Goal: Task Accomplishment & Management: Use online tool/utility

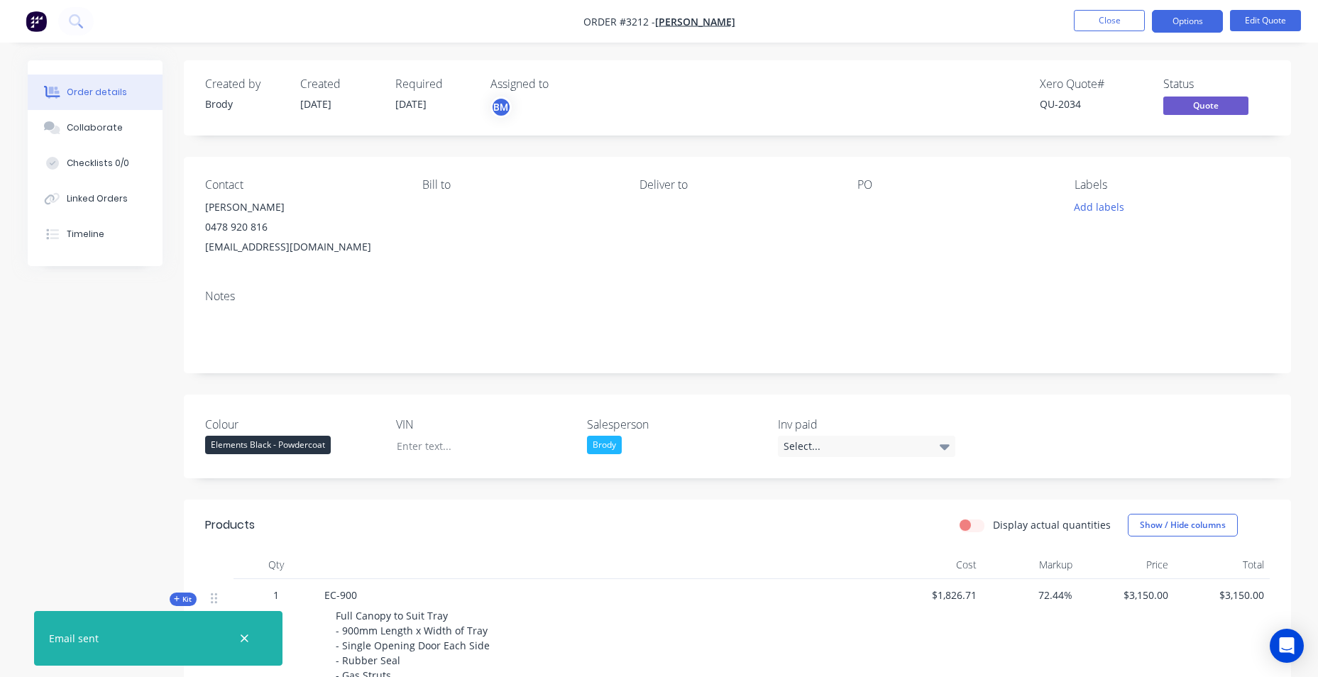
scroll to position [355, 0]
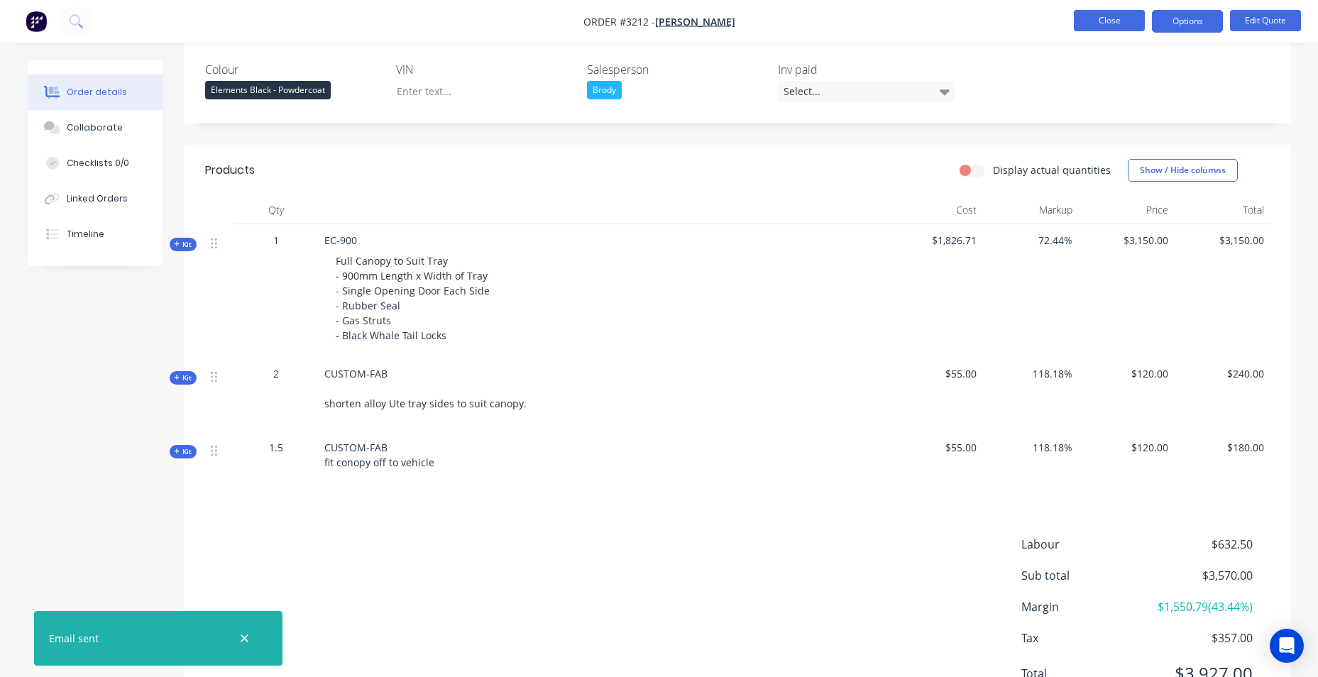
click at [1131, 27] on button "Close" at bounding box center [1109, 20] width 71 height 21
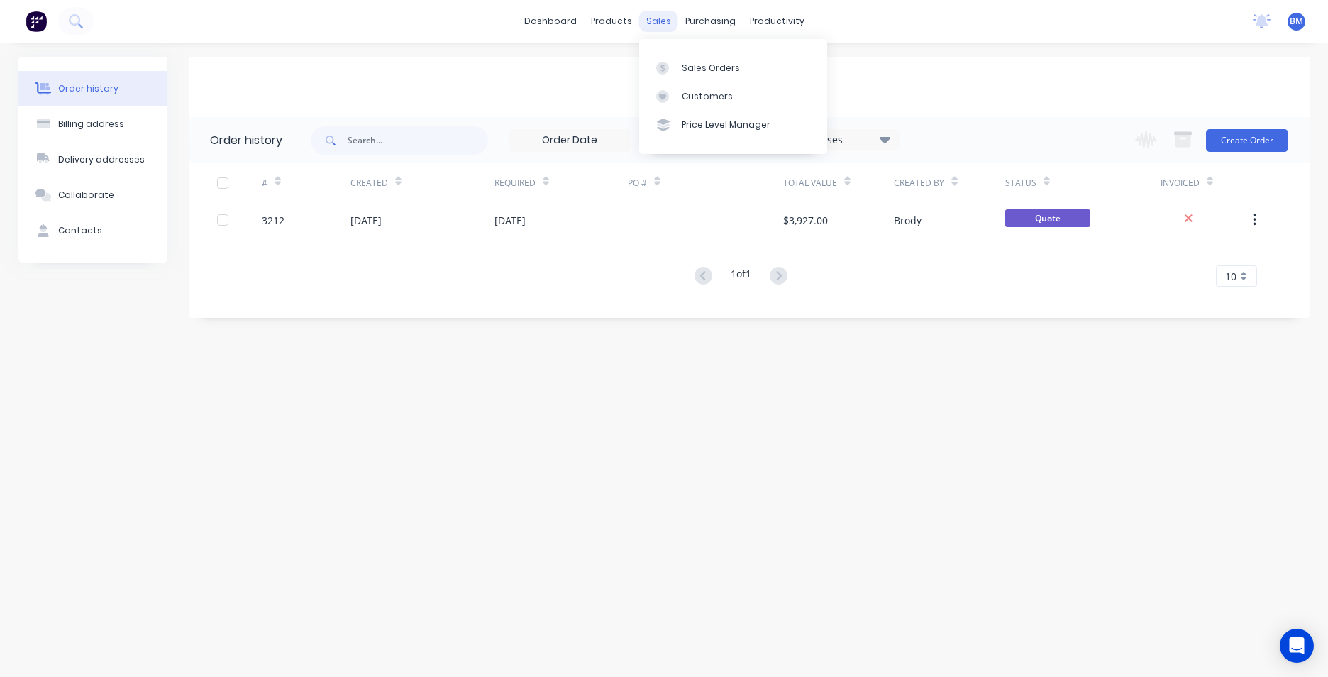
click at [663, 30] on div "sales" at bounding box center [658, 21] width 39 height 21
click at [690, 59] on link "Sales Orders" at bounding box center [733, 67] width 188 height 28
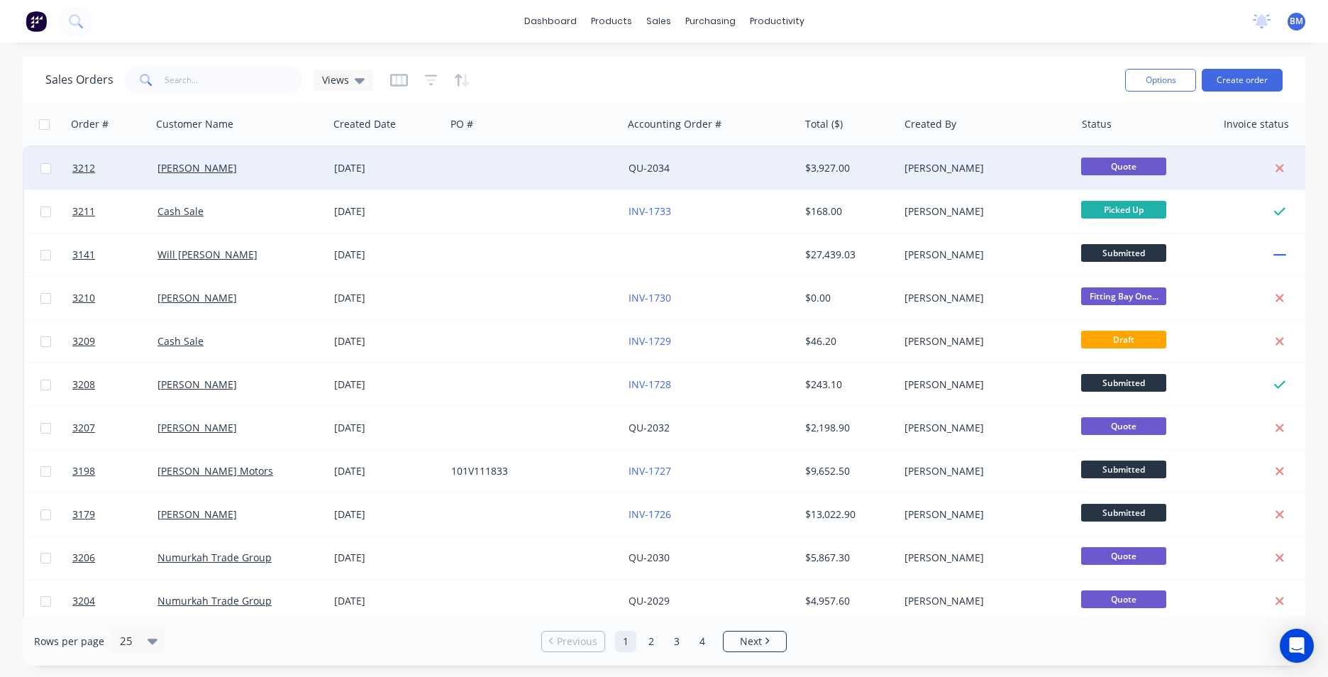
click at [561, 186] on div at bounding box center [534, 168] width 177 height 43
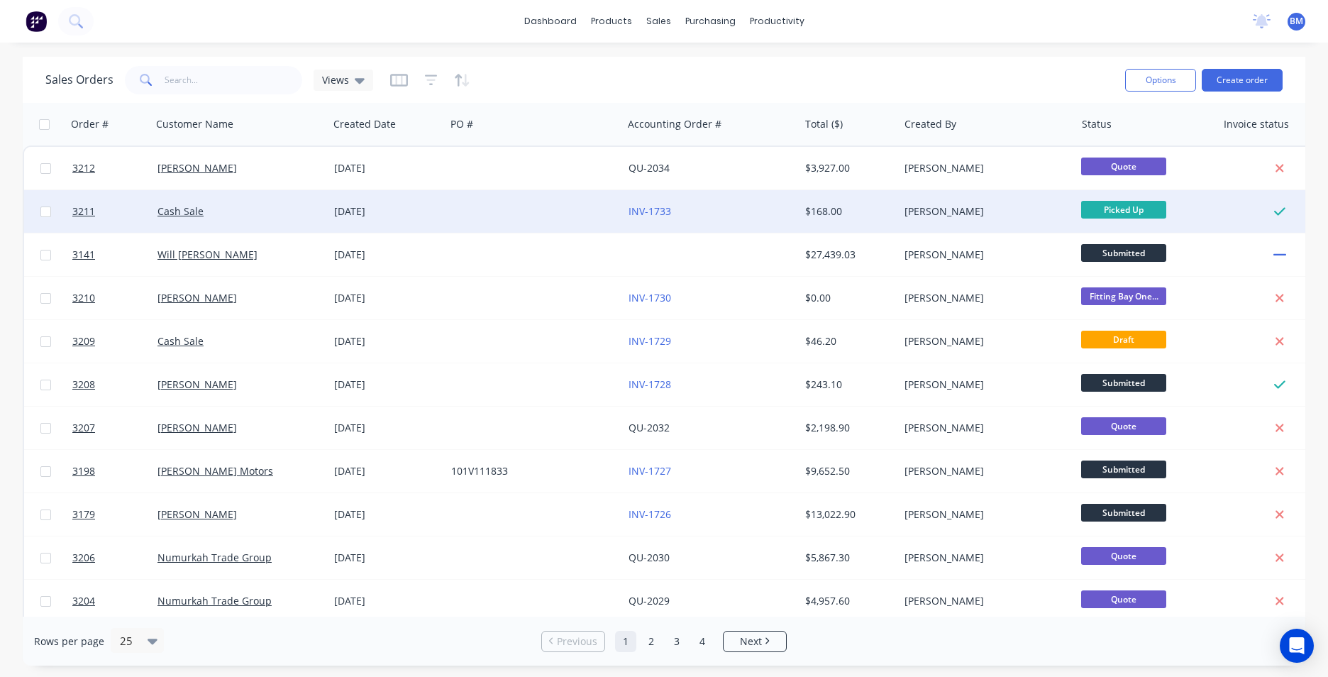
click at [612, 209] on div at bounding box center [534, 211] width 177 height 43
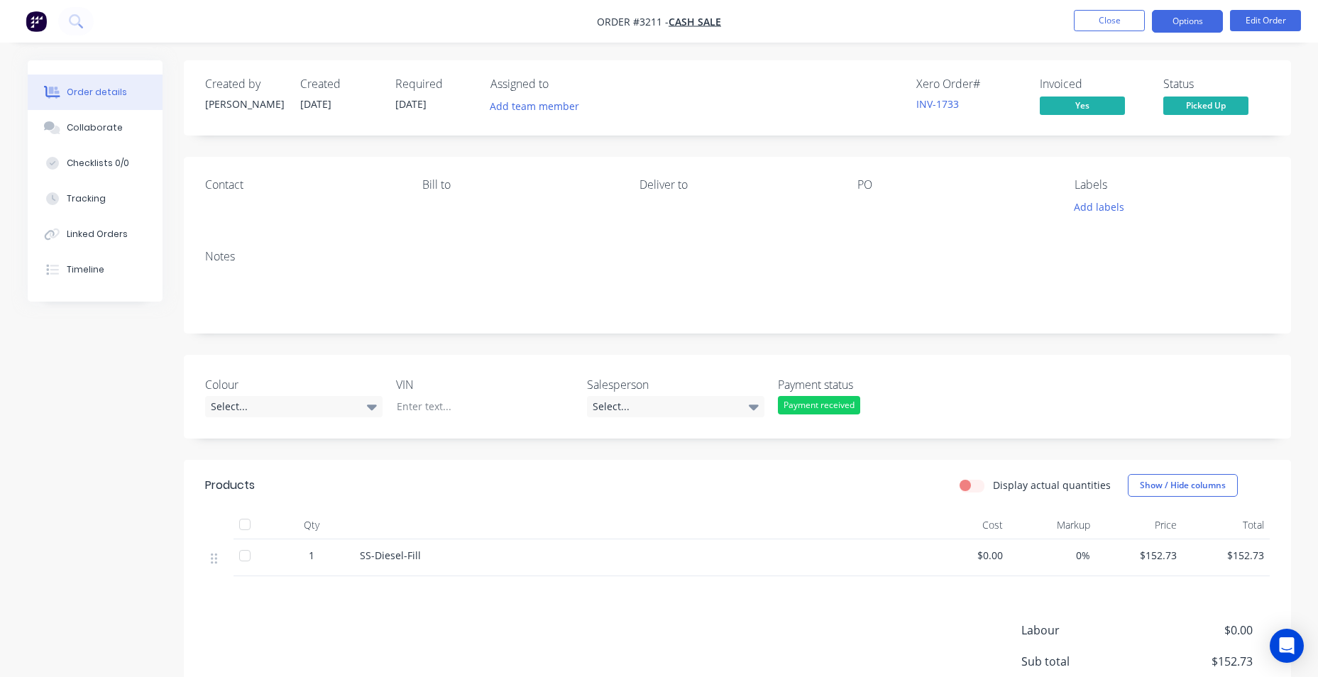
click at [1183, 14] on button "Options" at bounding box center [1187, 21] width 71 height 23
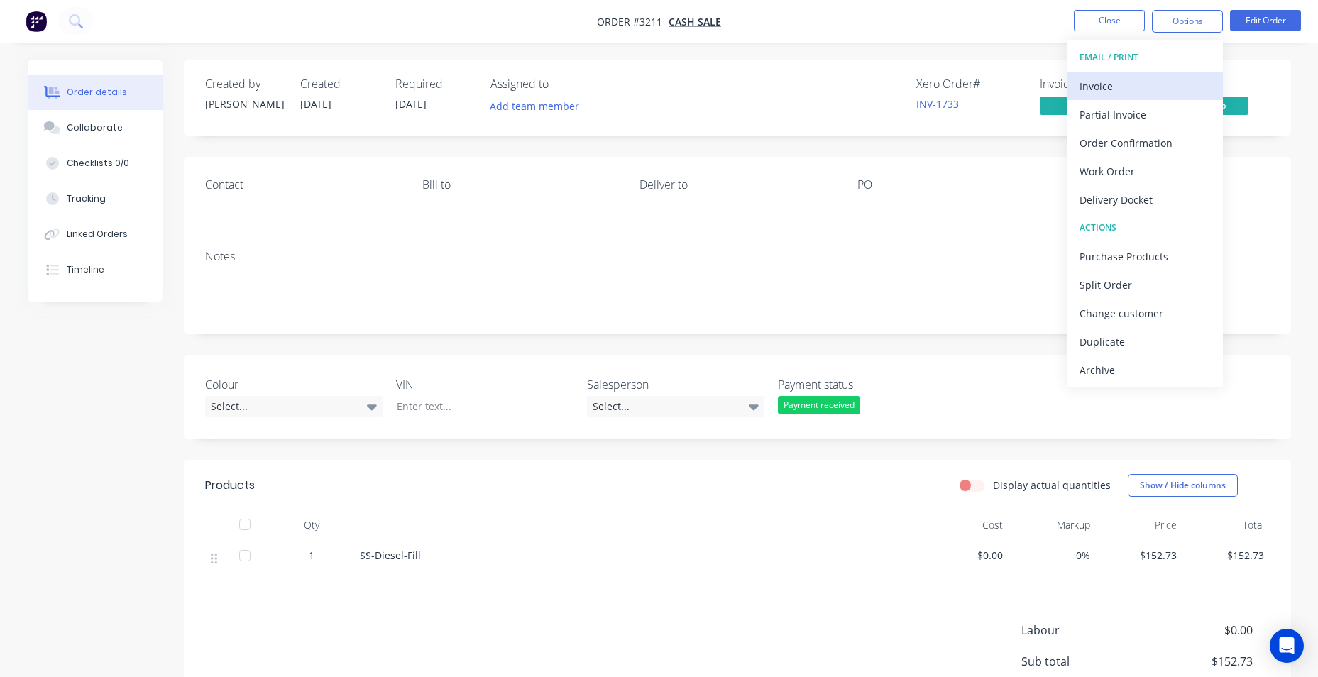
click at [1159, 83] on div "Invoice" at bounding box center [1144, 86] width 131 height 21
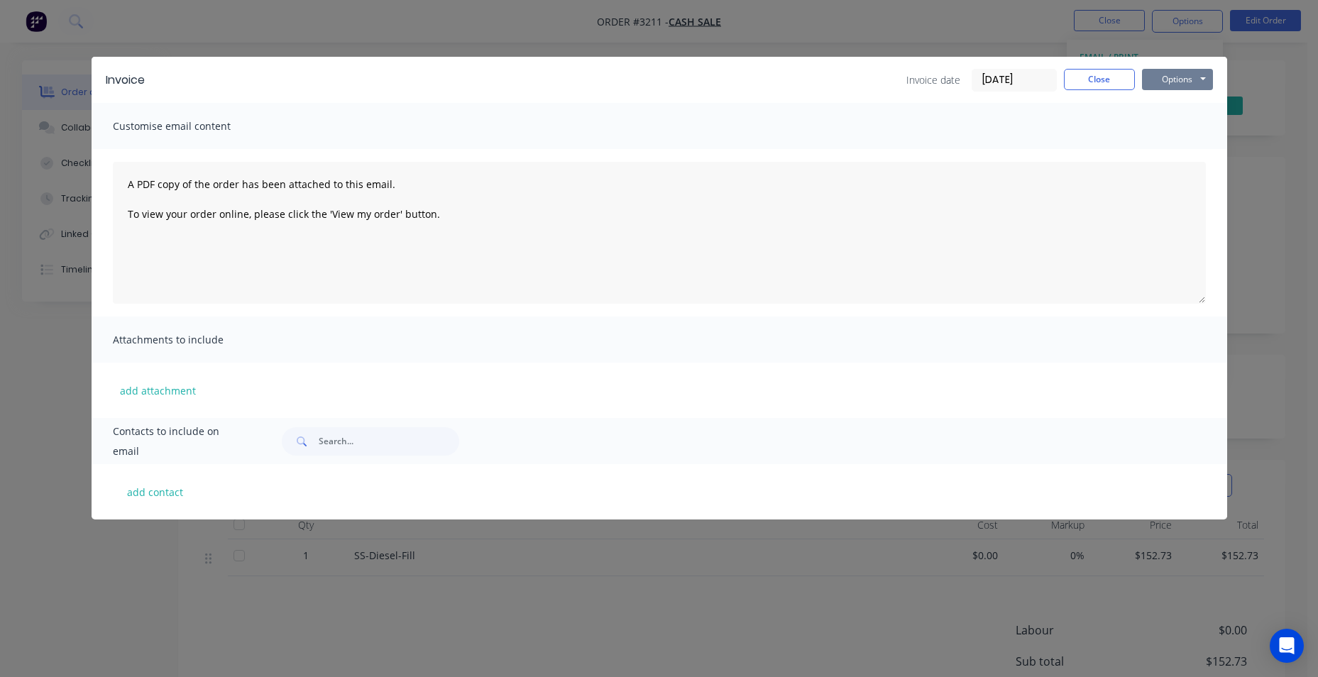
click at [1164, 80] on button "Options" at bounding box center [1177, 79] width 71 height 21
click at [1167, 107] on button "Preview" at bounding box center [1187, 104] width 91 height 23
click at [1162, 76] on button "Options" at bounding box center [1177, 79] width 71 height 21
drag, startPoint x: 1074, startPoint y: 87, endPoint x: 1118, endPoint y: 75, distance: 45.6
click at [1084, 88] on button "Close" at bounding box center [1099, 79] width 71 height 21
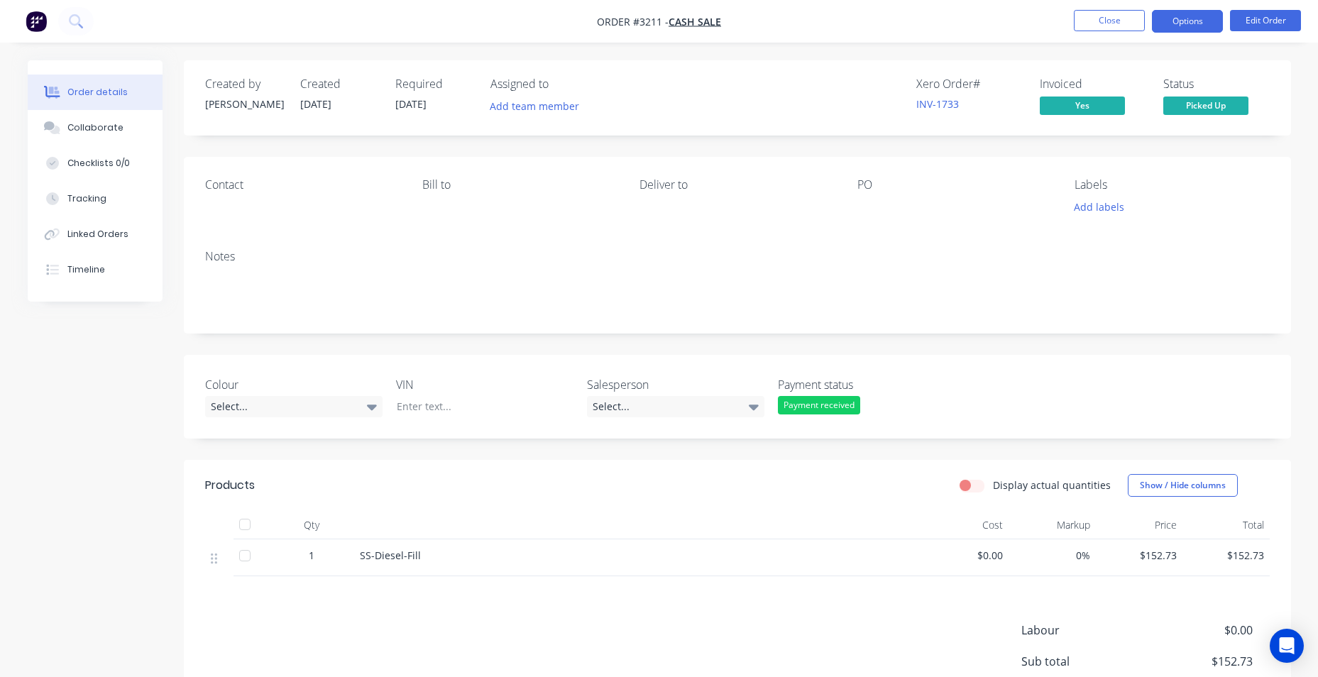
click at [1189, 18] on button "Options" at bounding box center [1187, 21] width 71 height 23
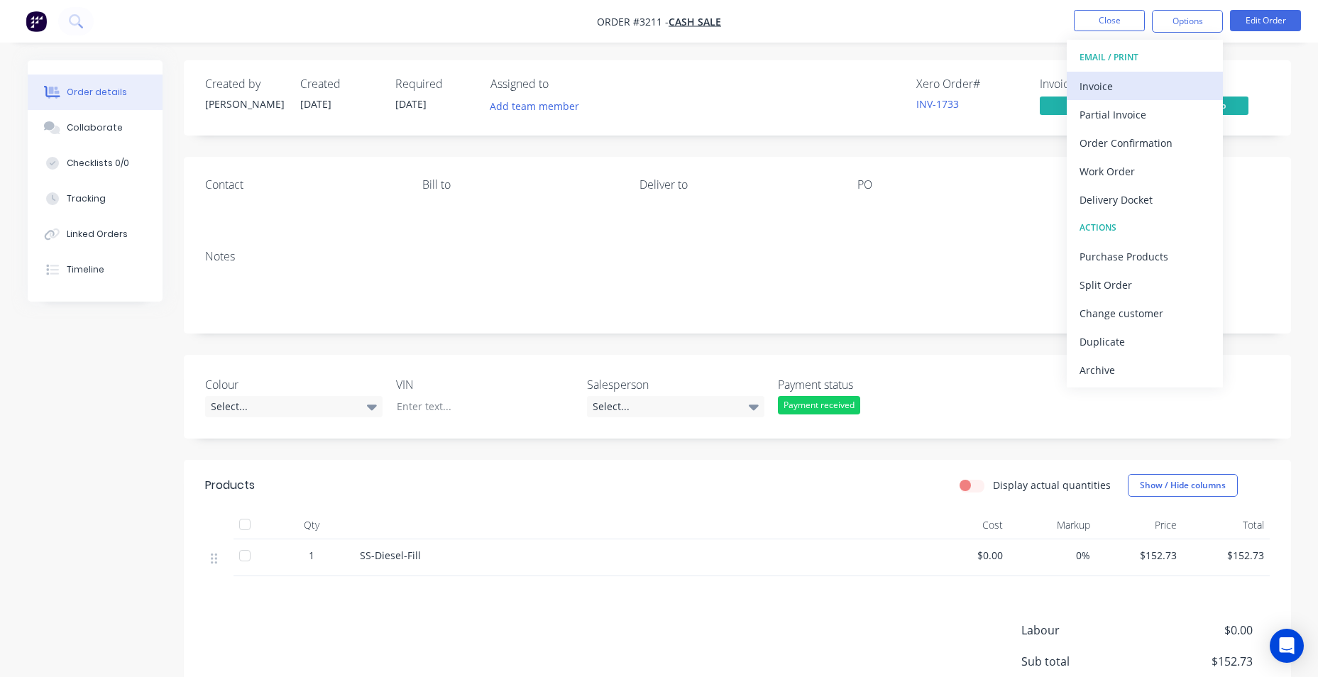
click at [1135, 82] on div "Invoice" at bounding box center [1144, 86] width 131 height 21
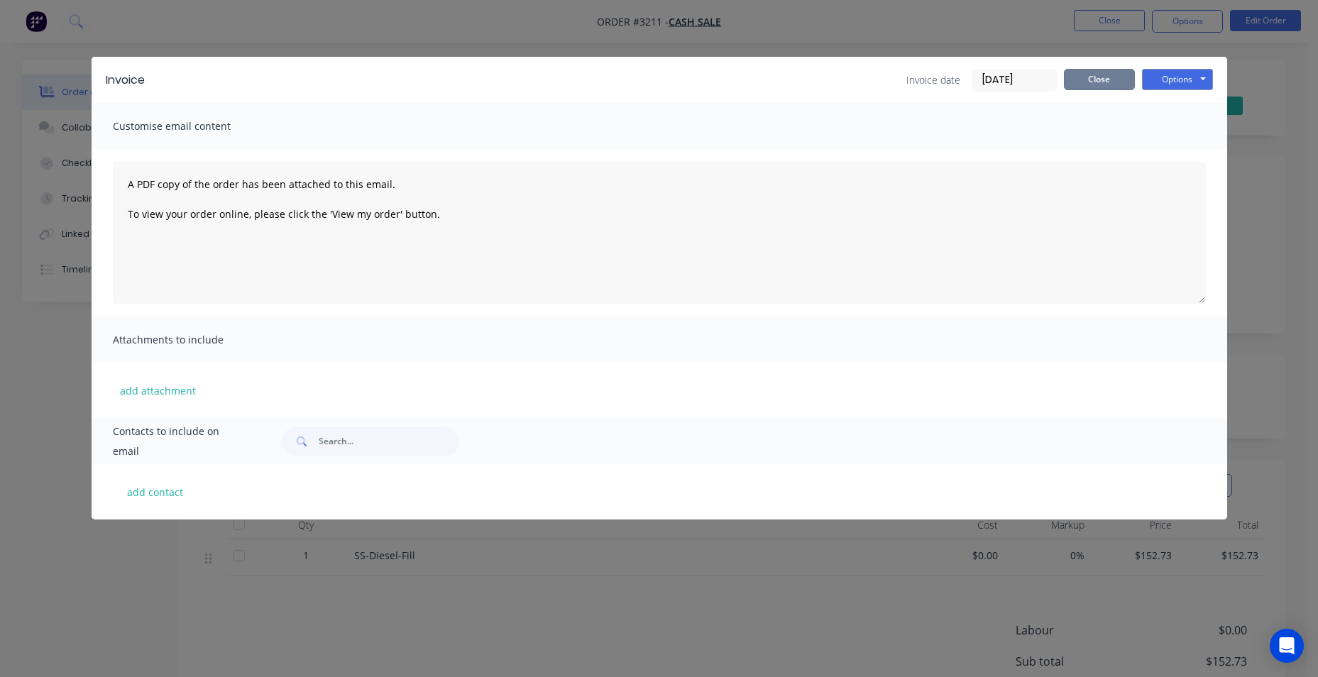
click at [1122, 81] on button "Close" at bounding box center [1099, 79] width 71 height 21
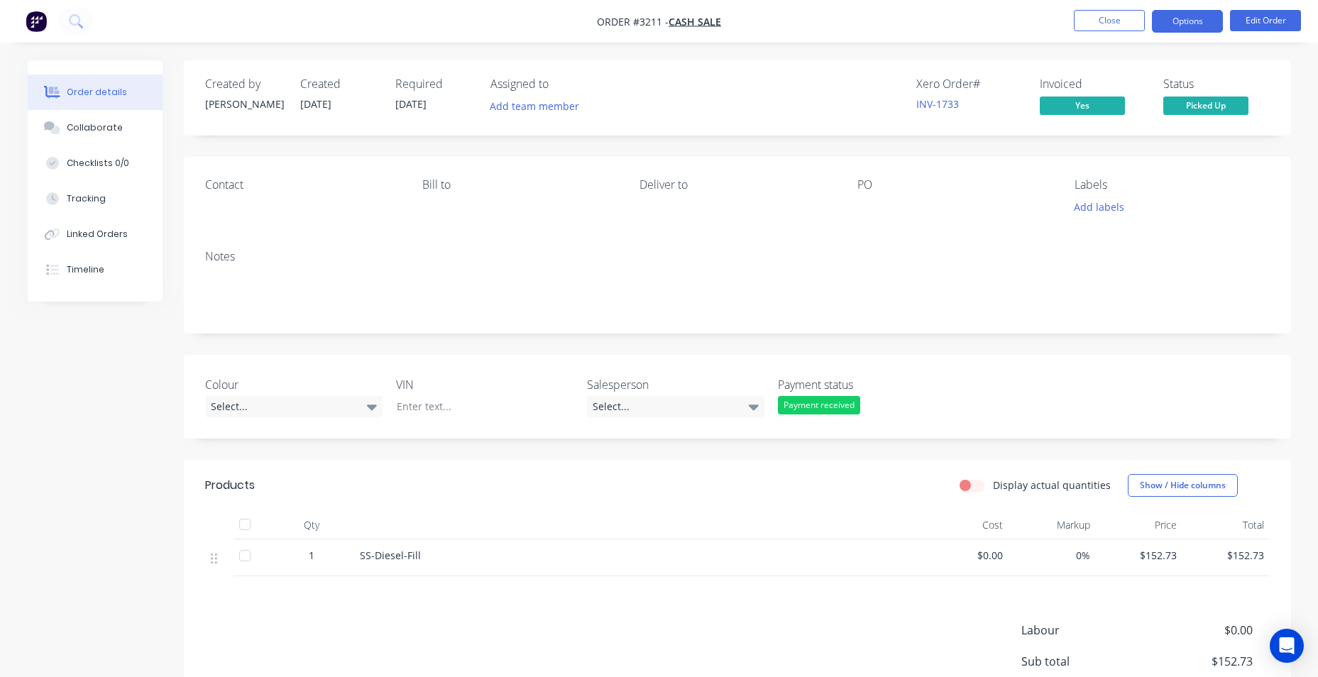
click at [1205, 18] on button "Options" at bounding box center [1187, 21] width 71 height 23
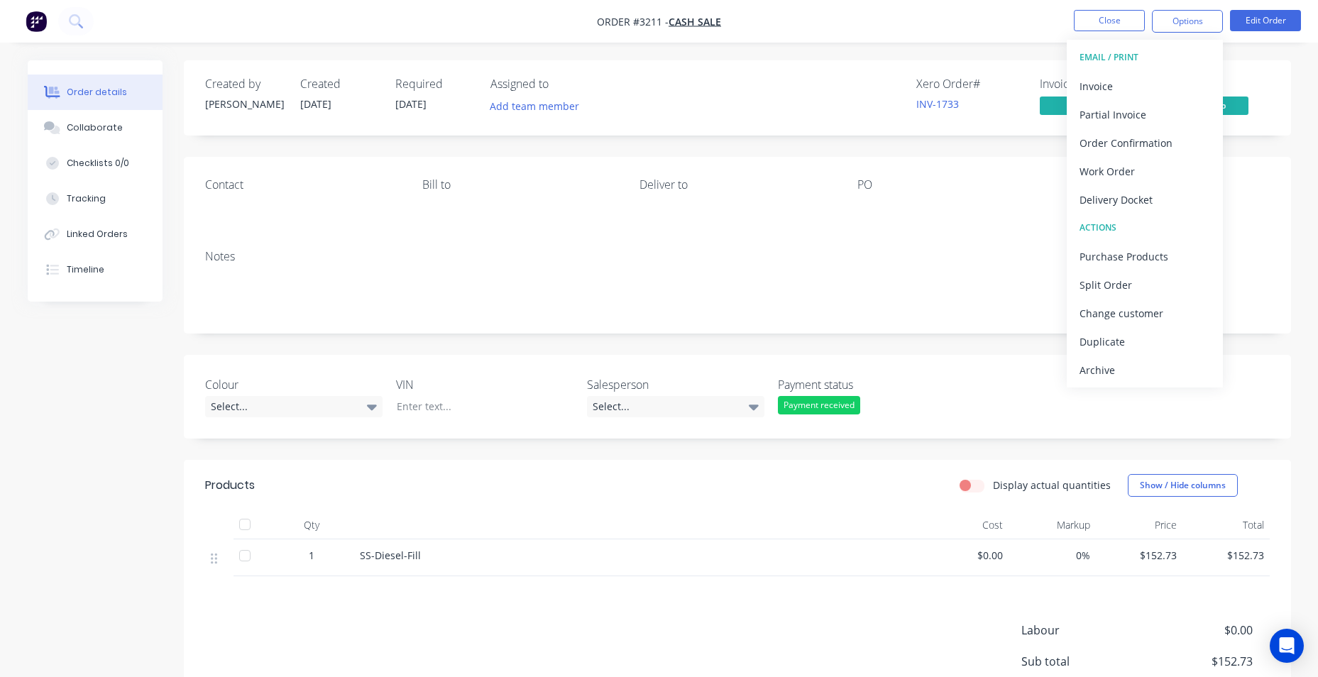
click at [831, 21] on nav "Order #3211 - Cash Sale Close Options EMAIL / PRINT Invoice Partial Invoice Ord…" at bounding box center [659, 21] width 1318 height 43
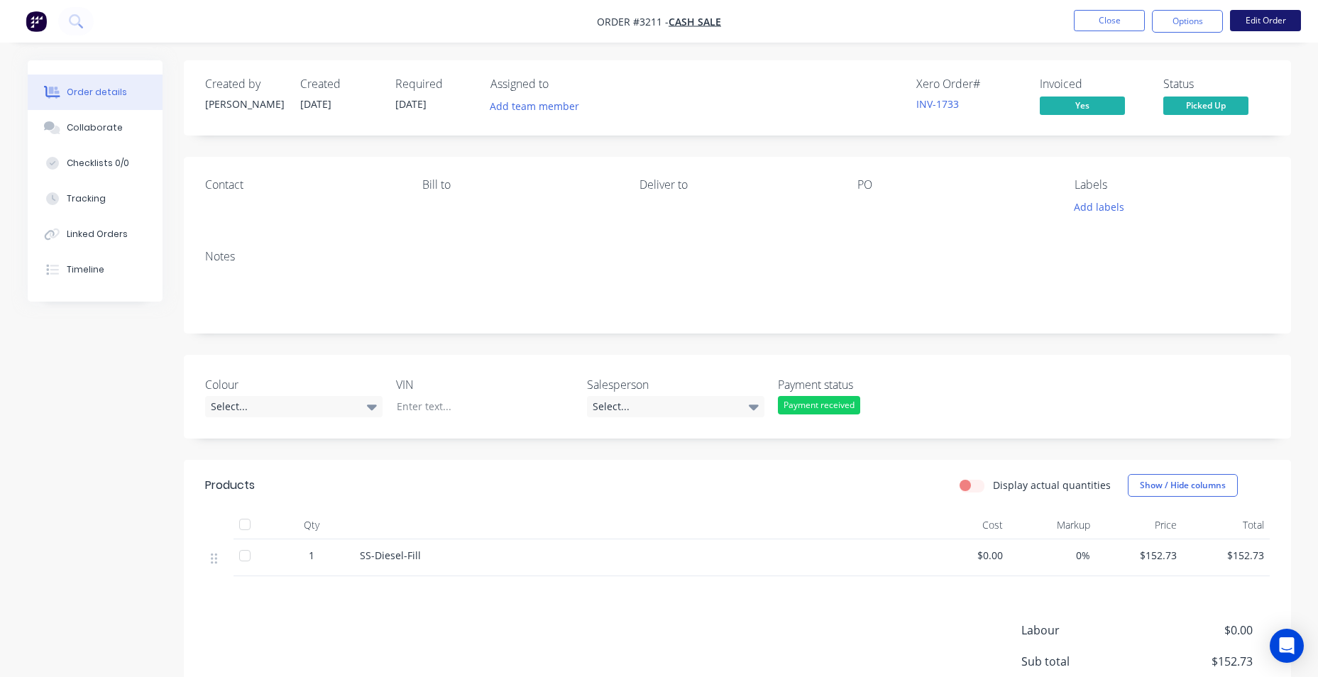
click at [1276, 28] on button "Edit Order" at bounding box center [1265, 20] width 71 height 21
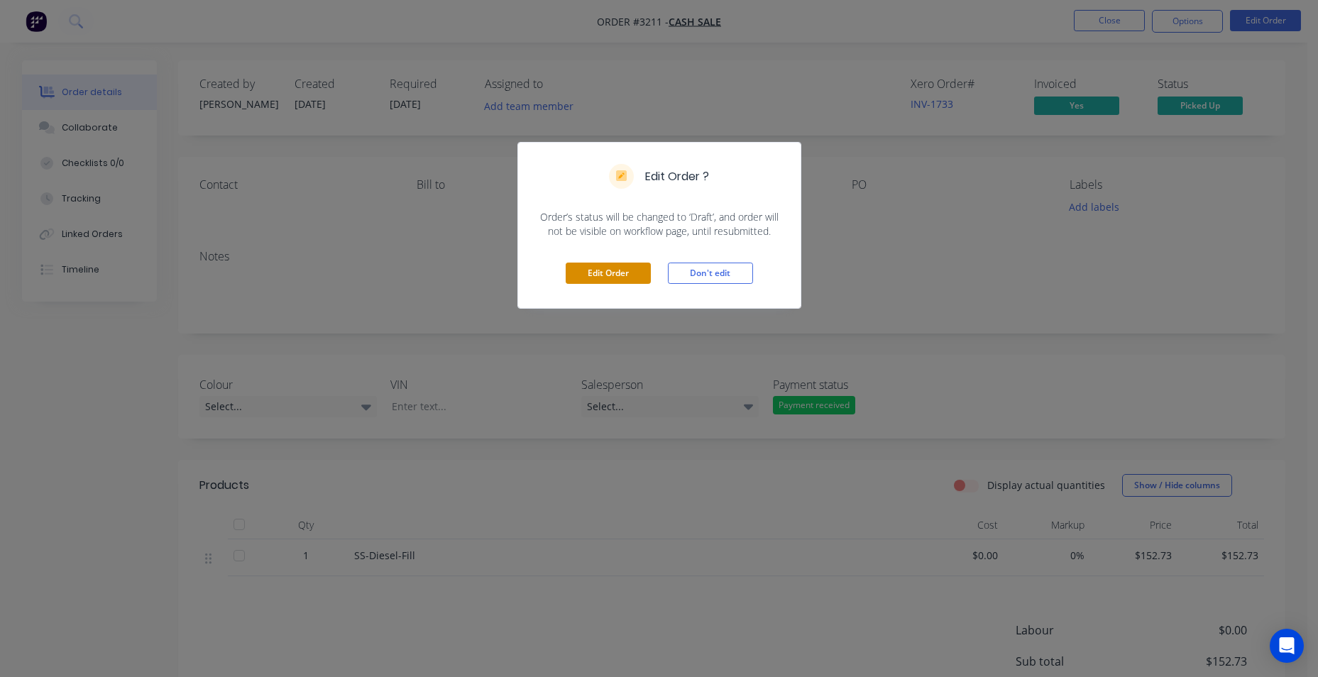
click at [622, 279] on button "Edit Order" at bounding box center [608, 273] width 85 height 21
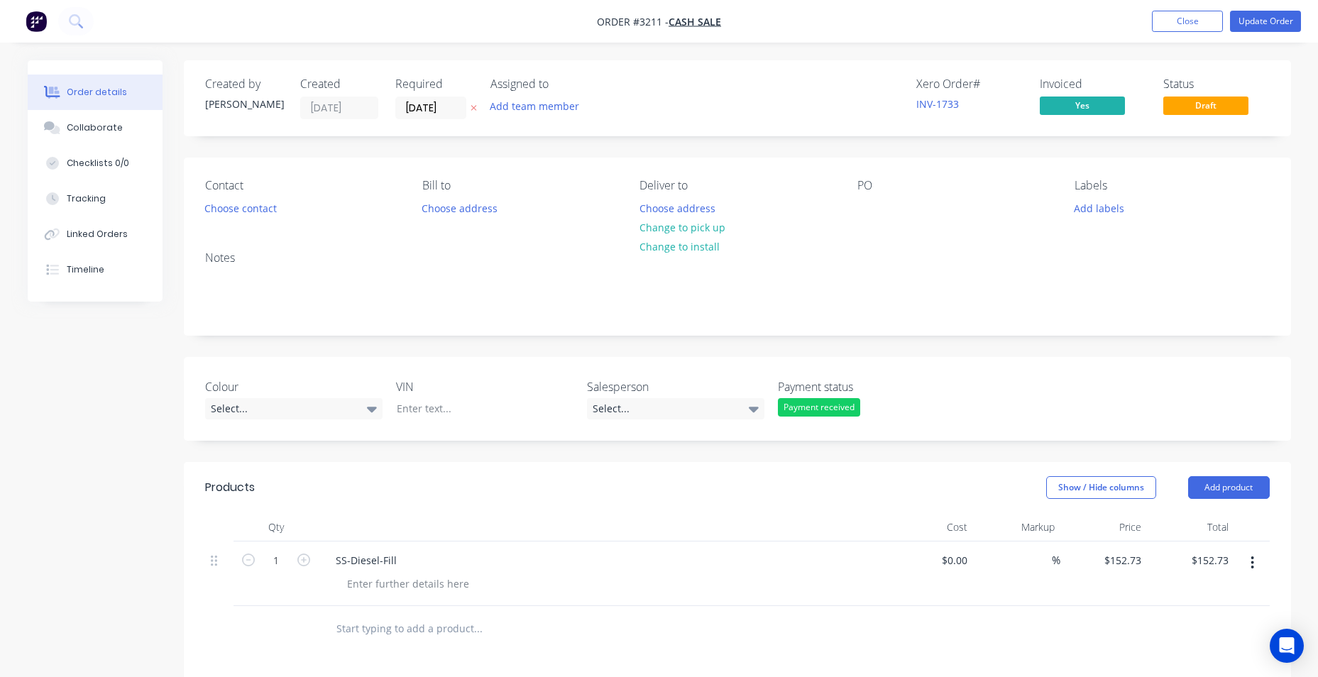
click at [846, 406] on div "Payment received" at bounding box center [819, 407] width 82 height 18
click at [832, 496] on div "Payment outstanding" at bounding box center [835, 492] width 95 height 18
click at [1247, 10] on nav "Order #3211 - Cash Sale Add product Close Update Order" at bounding box center [659, 21] width 1318 height 43
click at [1248, 16] on button "Update Order" at bounding box center [1265, 21] width 71 height 21
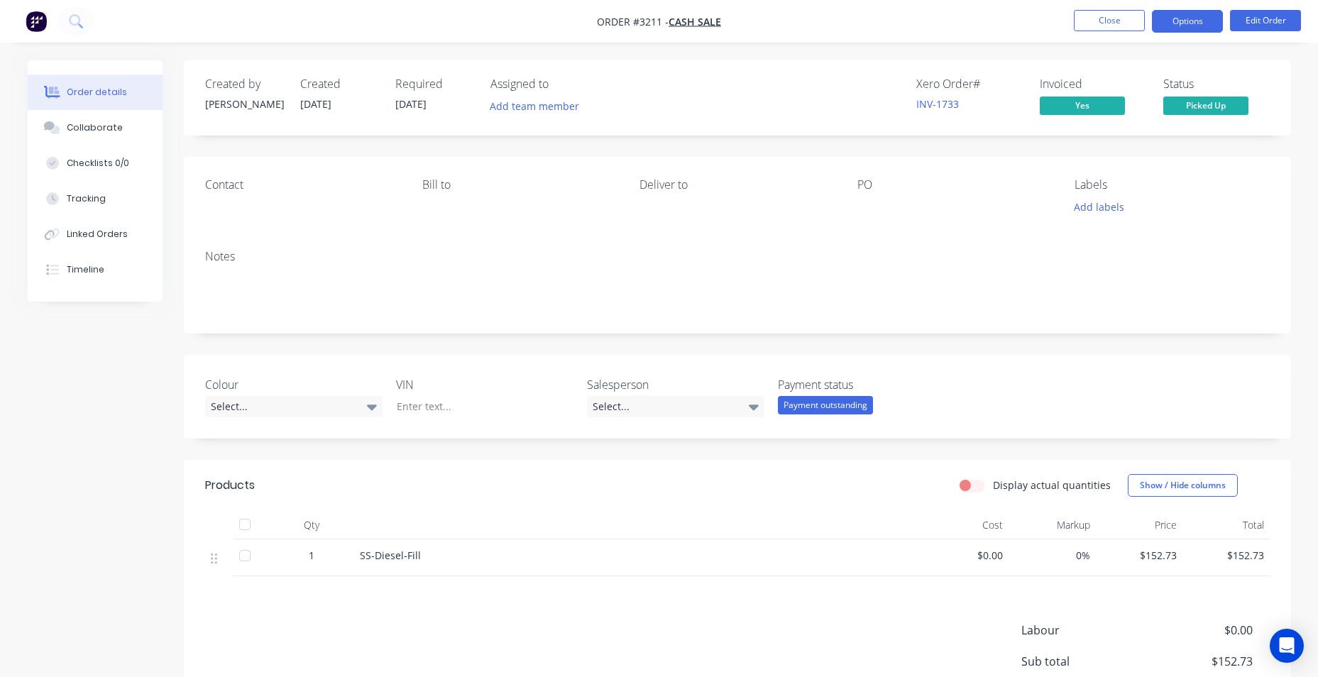
click at [1216, 28] on button "Options" at bounding box center [1187, 21] width 71 height 23
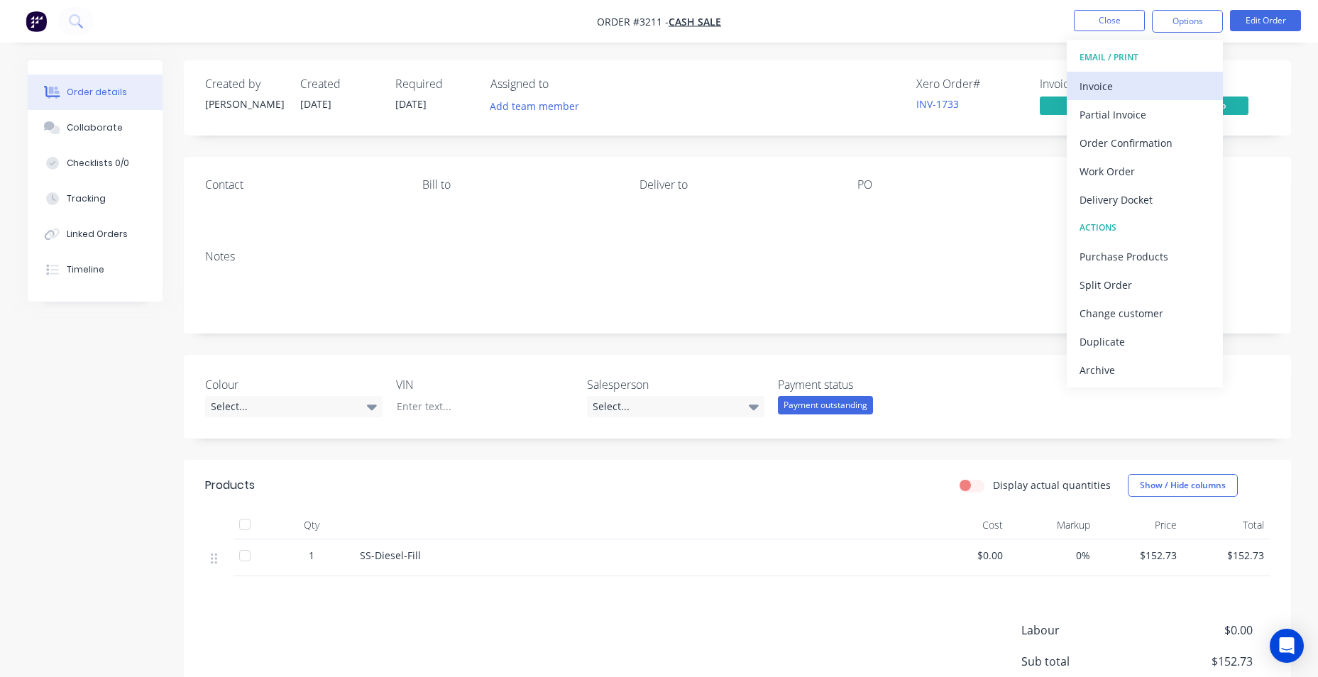
click at [1165, 87] on div "Invoice" at bounding box center [1144, 86] width 131 height 21
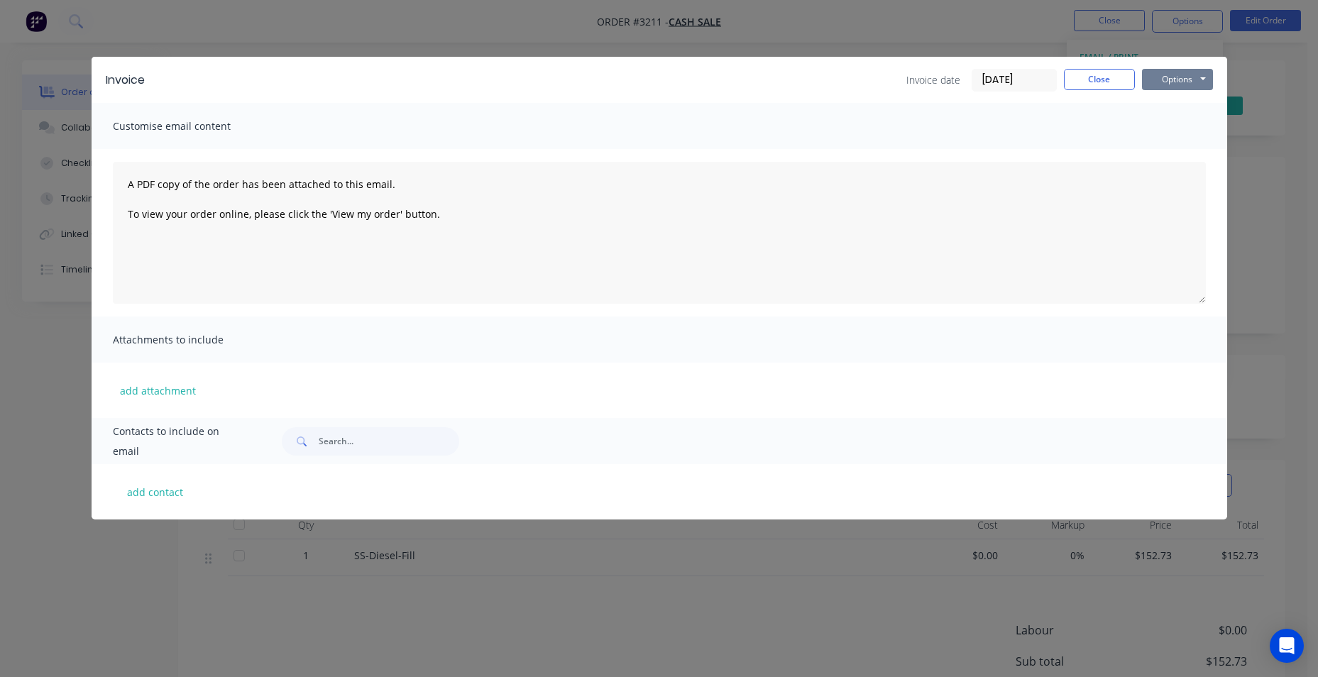
click at [1164, 78] on button "Options" at bounding box center [1177, 79] width 71 height 21
click at [1165, 115] on button "Preview" at bounding box center [1187, 104] width 91 height 23
click at [1186, 79] on button "Options" at bounding box center [1177, 79] width 71 height 21
click at [1108, 85] on button "Close" at bounding box center [1099, 79] width 71 height 21
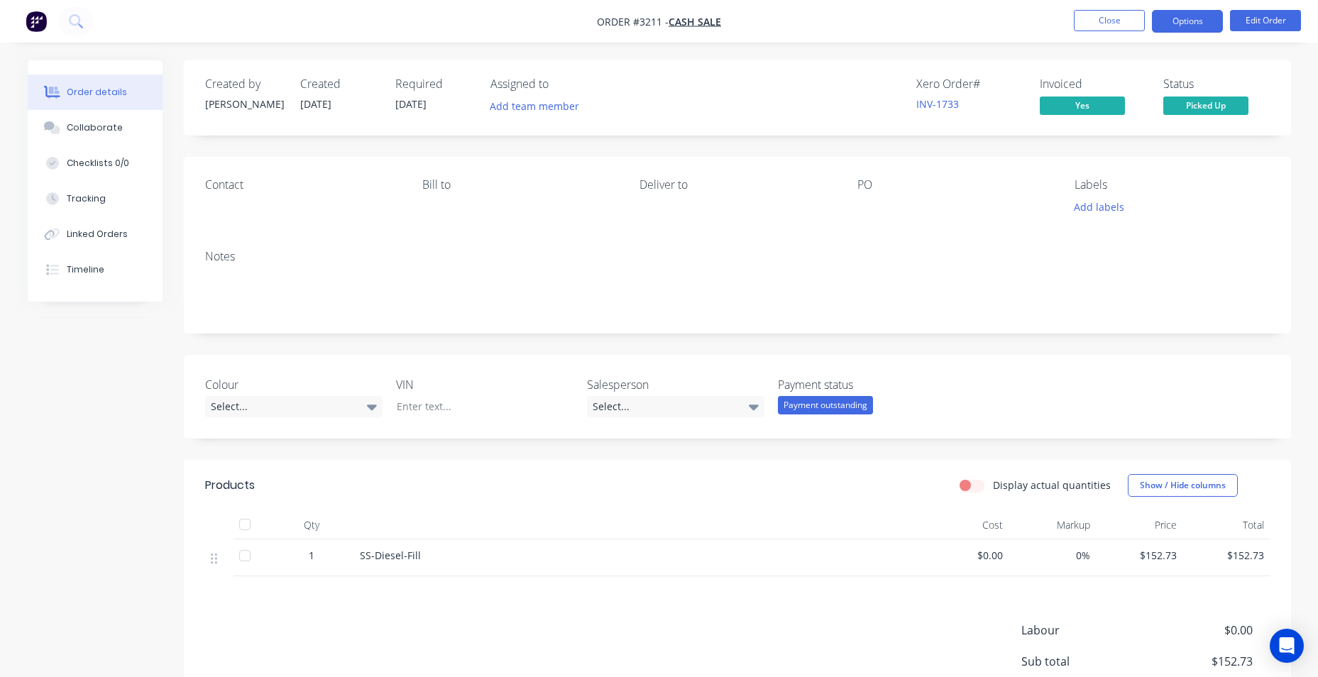
click at [1201, 27] on button "Options" at bounding box center [1187, 21] width 71 height 23
drag, startPoint x: 898, startPoint y: 237, endPoint x: 895, endPoint y: 335, distance: 98.0
click at [901, 236] on div "Contact [PERSON_NAME] to Deliver to PO Labels Add labels" at bounding box center [737, 198] width 1107 height 82
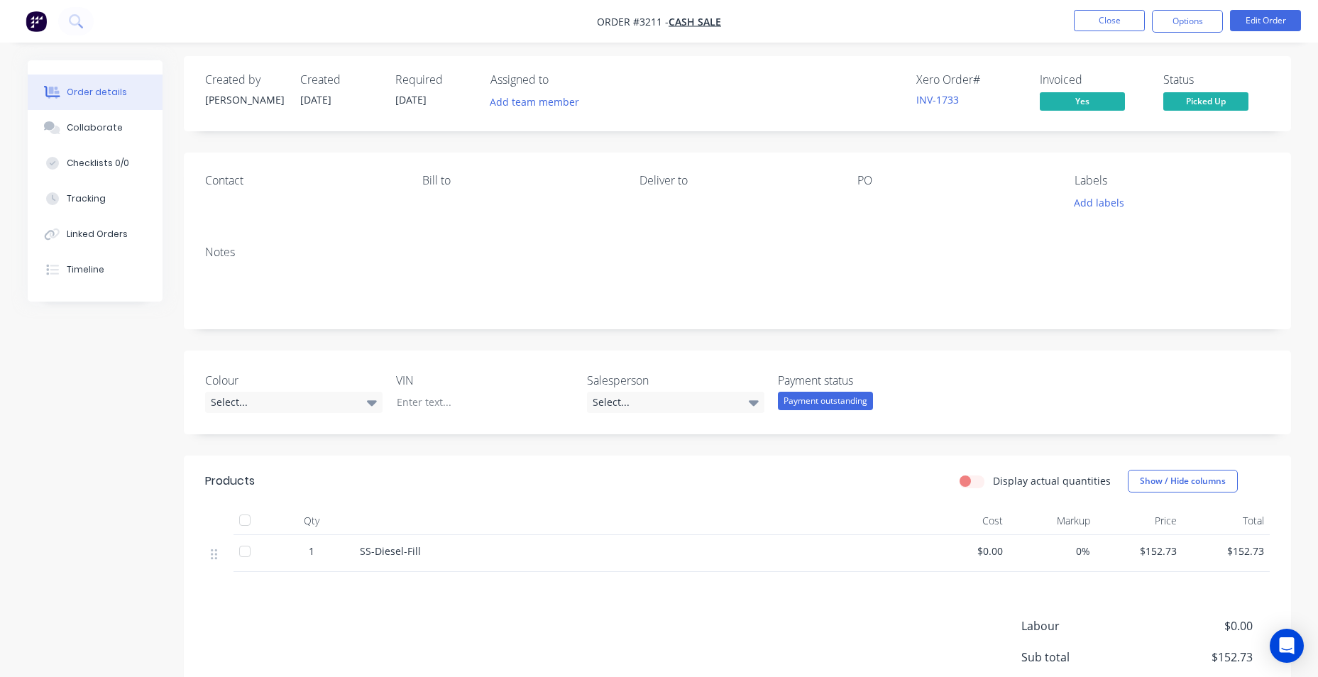
scroll to position [152, 0]
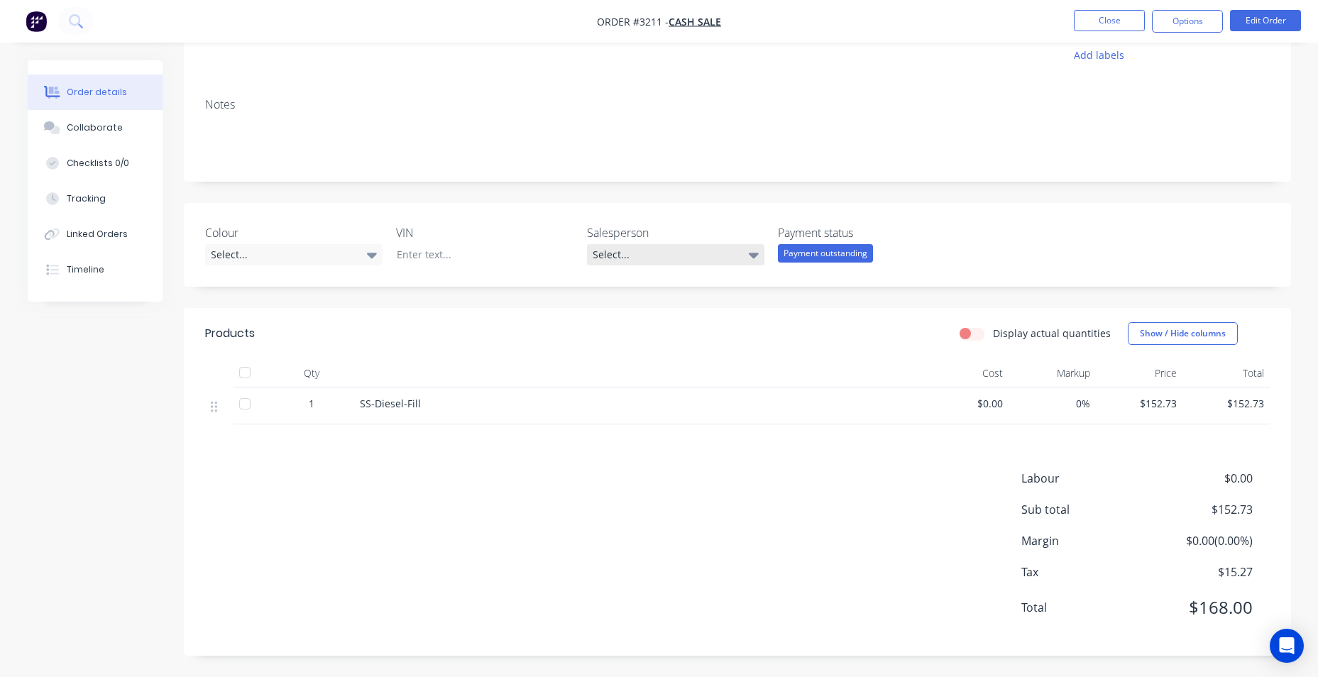
click at [601, 251] on div "Select..." at bounding box center [675, 254] width 177 height 21
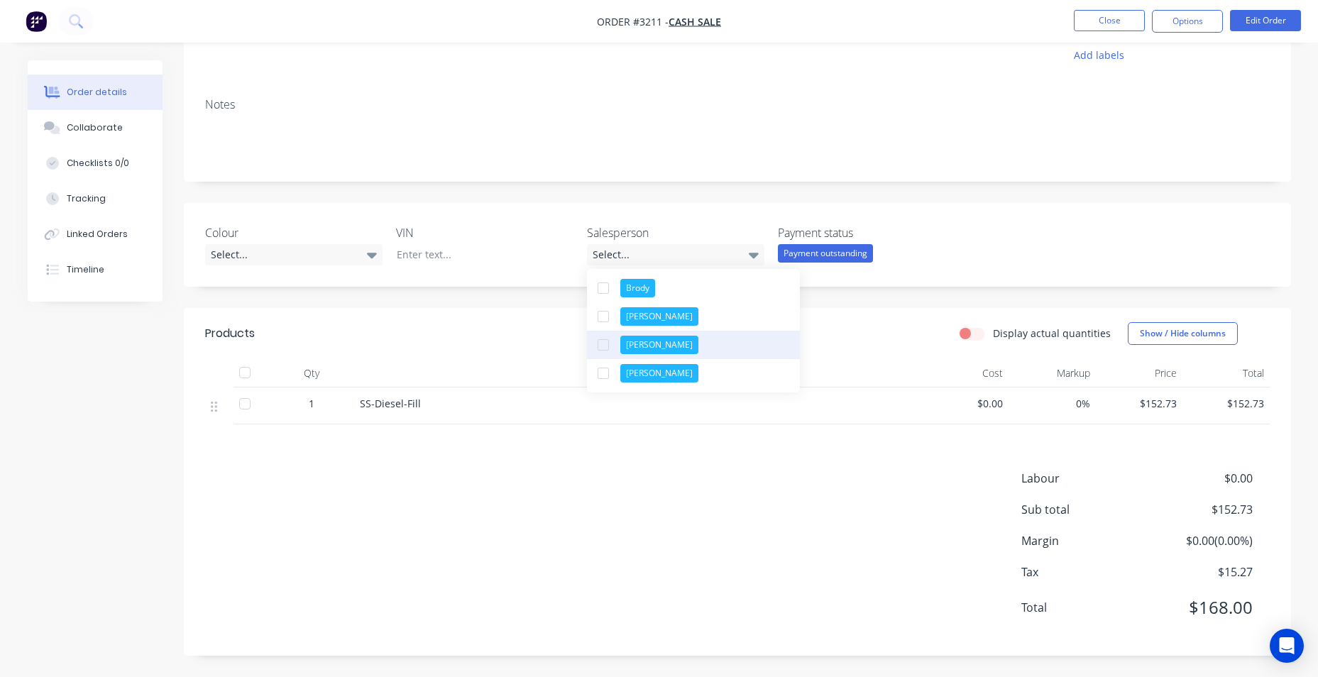
click at [595, 348] on div at bounding box center [603, 345] width 28 height 28
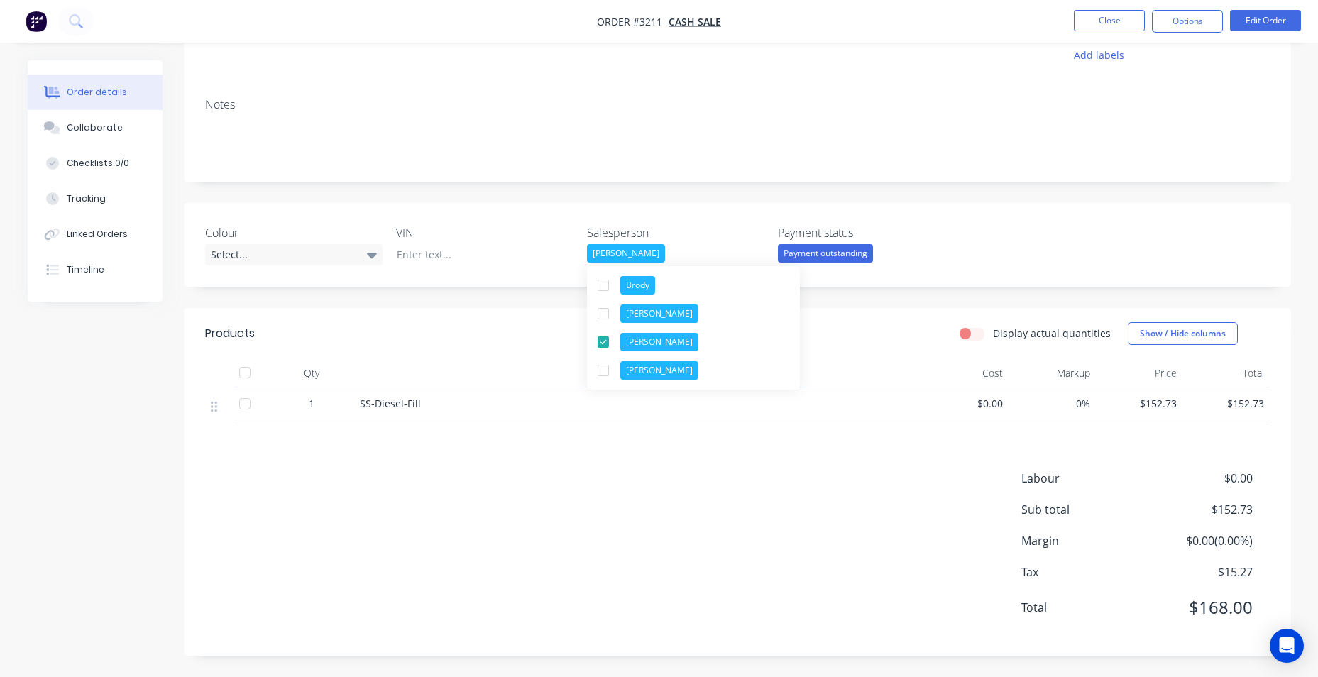
click at [1090, 224] on div "Colour Select... VIN Salesperson [PERSON_NAME] Payment status Payment outstandi…" at bounding box center [737, 245] width 1107 height 84
click at [807, 241] on label "Payment status" at bounding box center [866, 232] width 177 height 17
click at [812, 257] on div "Payment outstanding" at bounding box center [825, 253] width 95 height 18
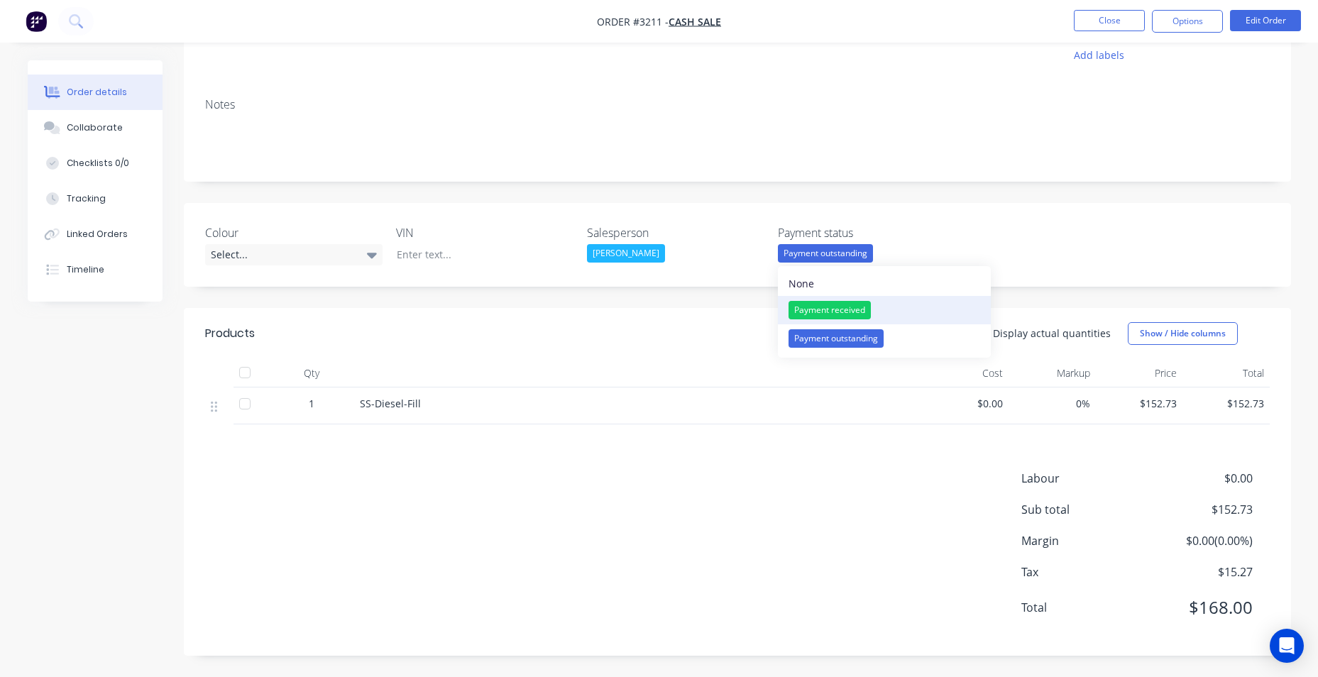
click at [856, 314] on div "Payment received" at bounding box center [829, 310] width 82 height 18
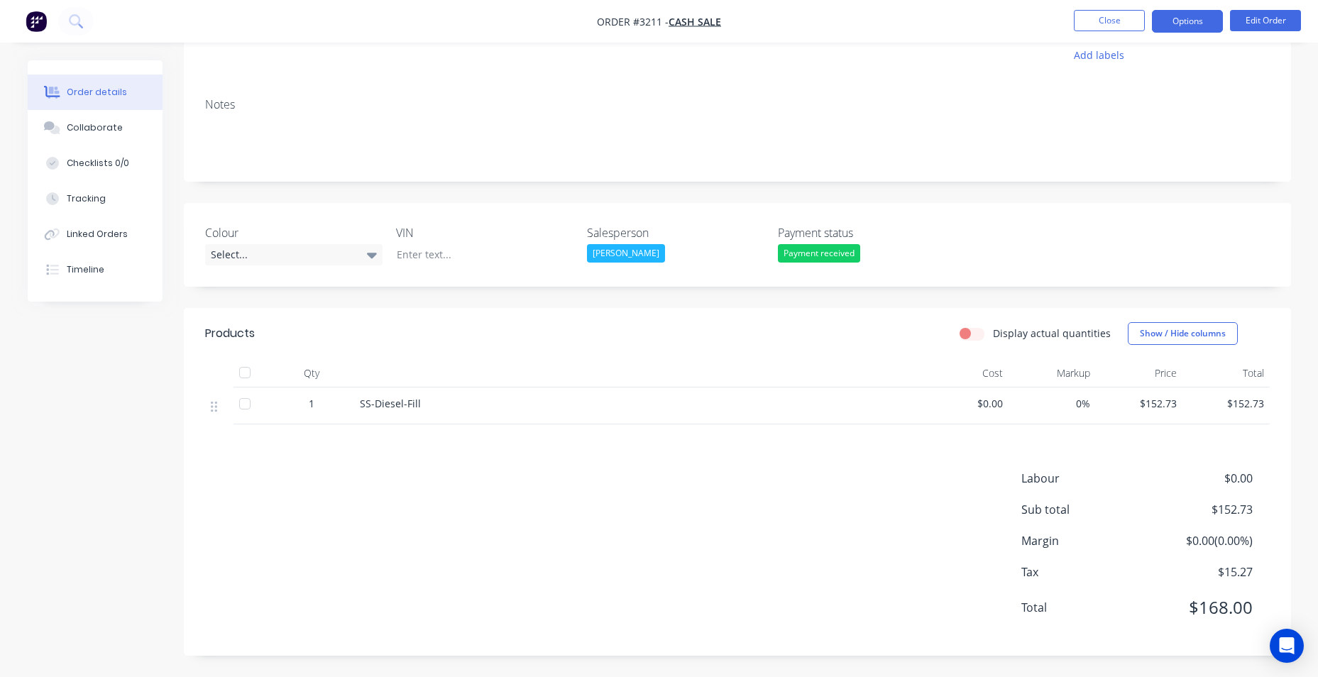
click at [1201, 17] on button "Options" at bounding box center [1187, 21] width 71 height 23
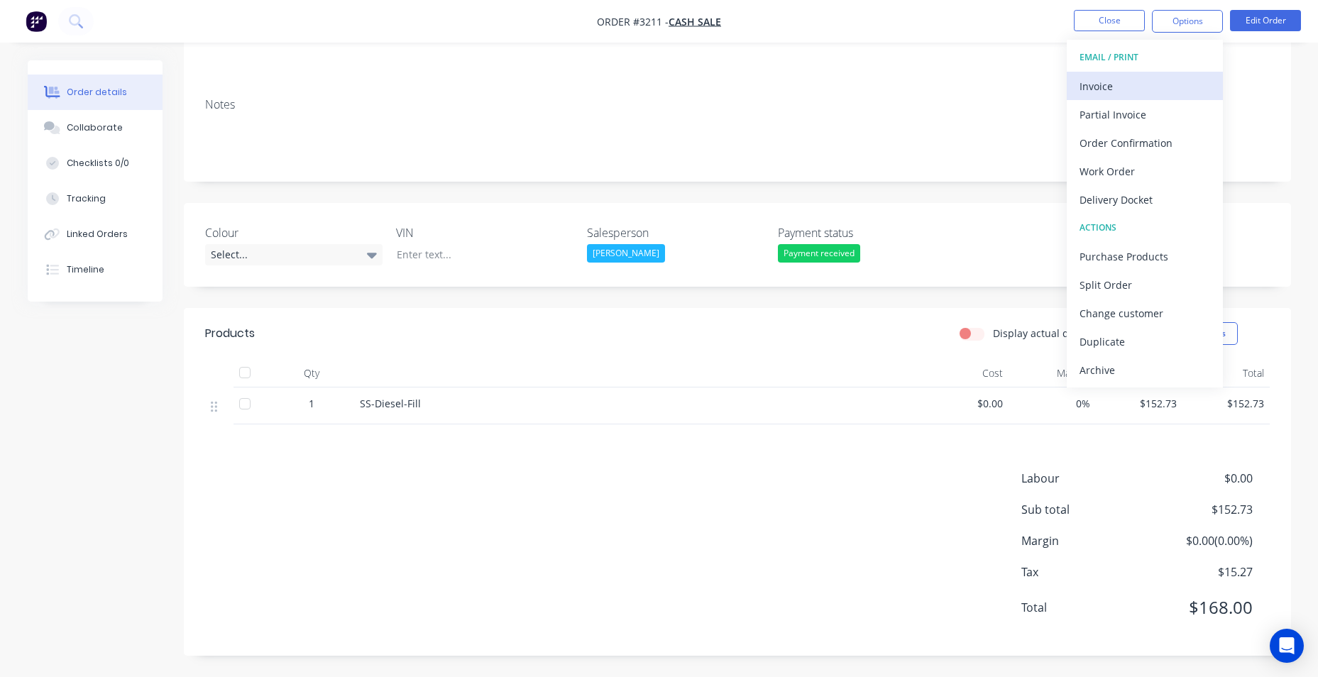
click at [1138, 81] on div "Invoice" at bounding box center [1144, 86] width 131 height 21
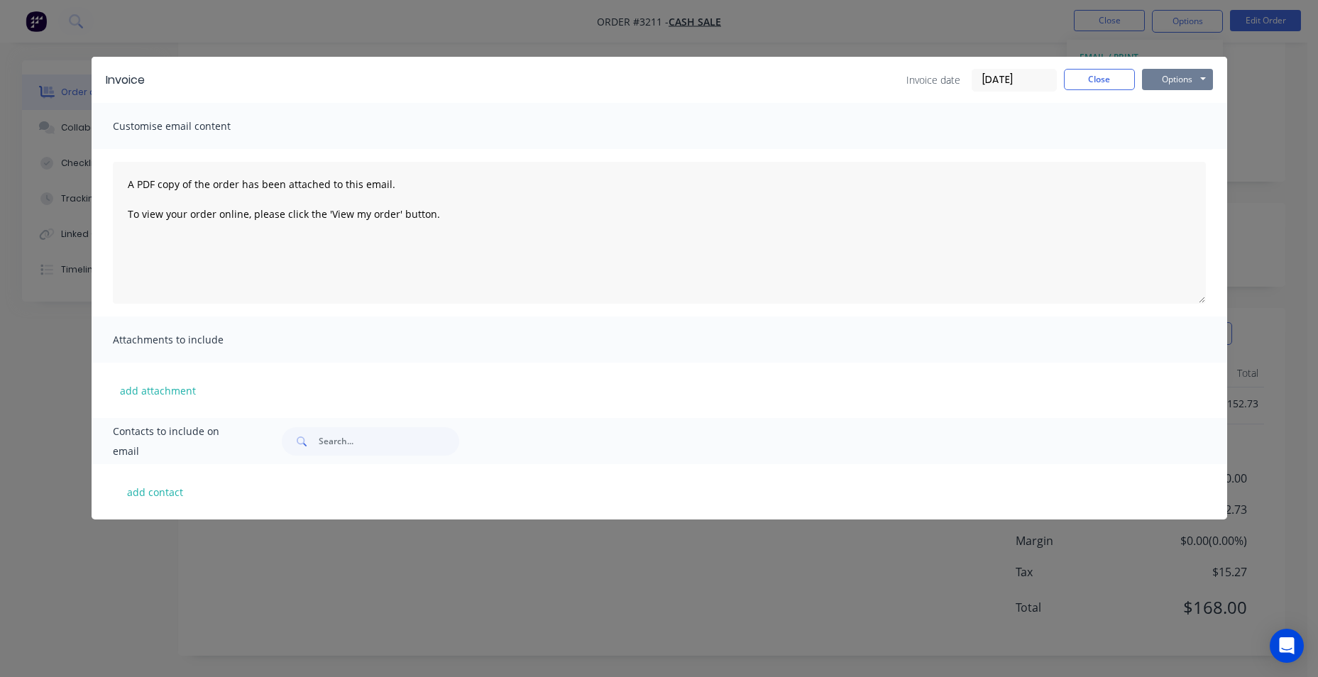
click at [1168, 80] on button "Options" at bounding box center [1177, 79] width 71 height 21
click at [1164, 106] on button "Preview" at bounding box center [1187, 104] width 91 height 23
click at [1103, 85] on button "Close" at bounding box center [1099, 79] width 71 height 21
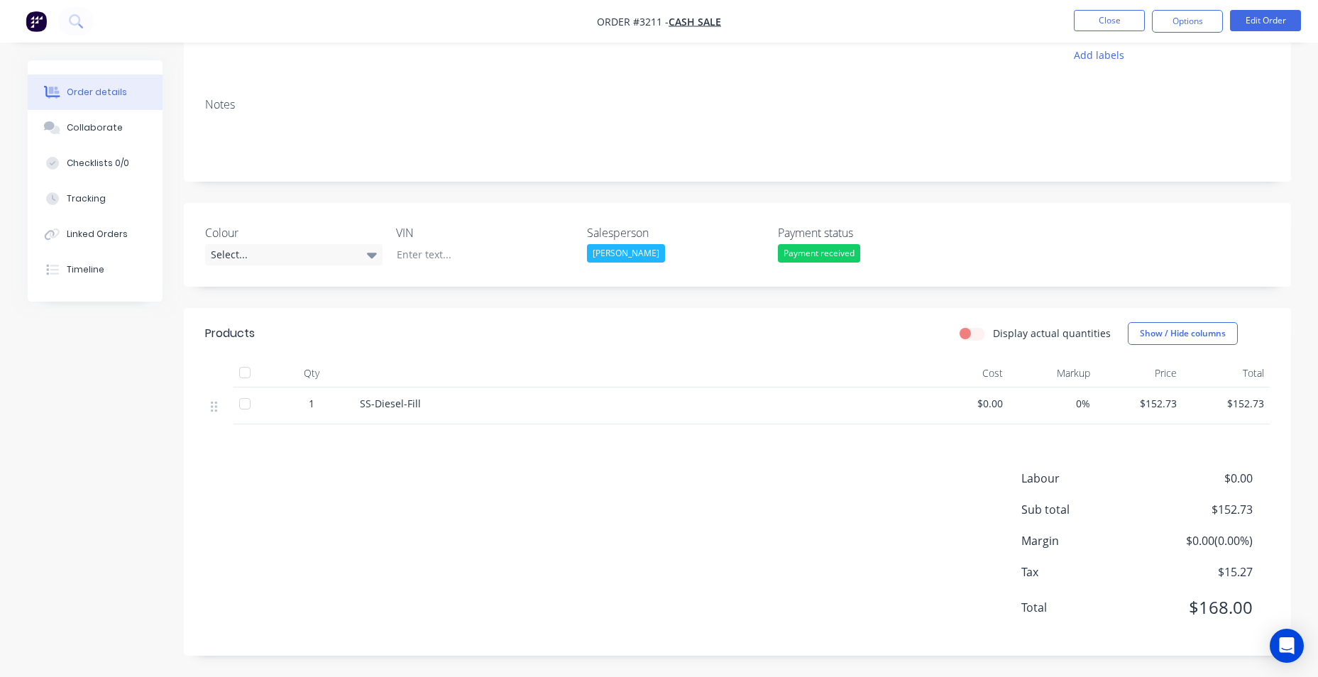
click at [45, 26] on img "button" at bounding box center [36, 21] width 21 height 21
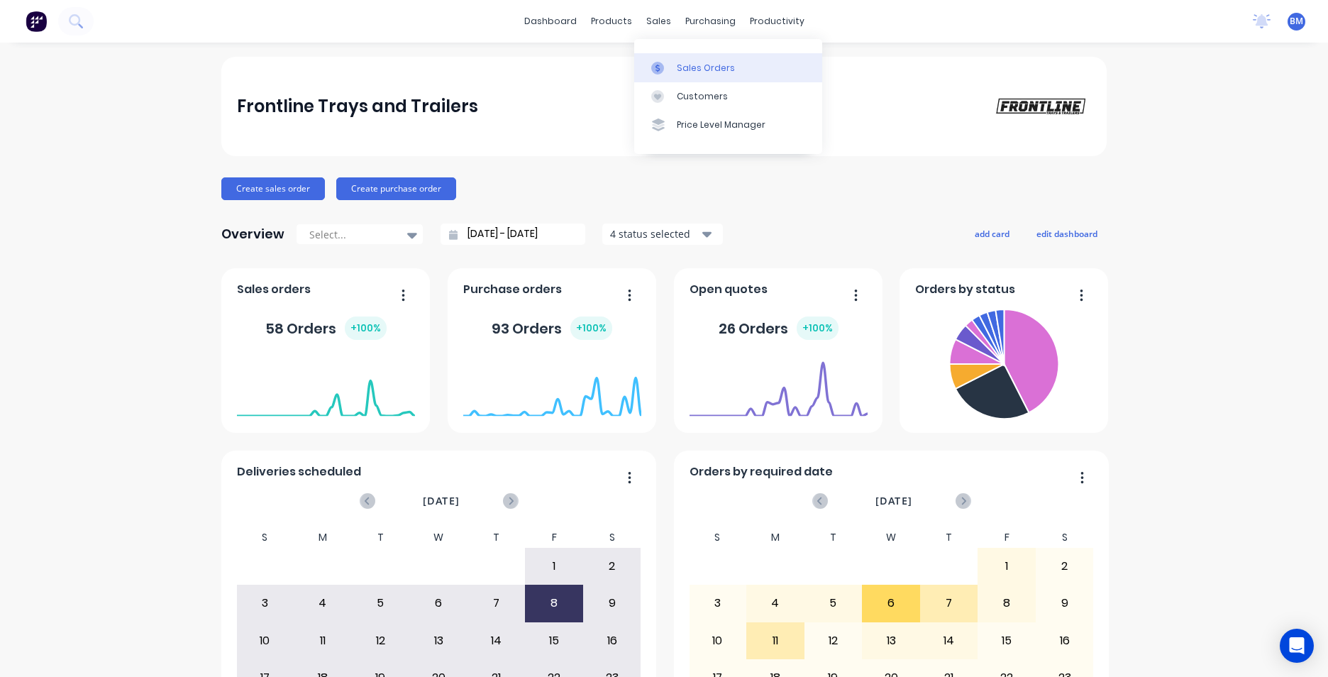
click at [656, 67] on icon at bounding box center [658, 68] width 4 height 8
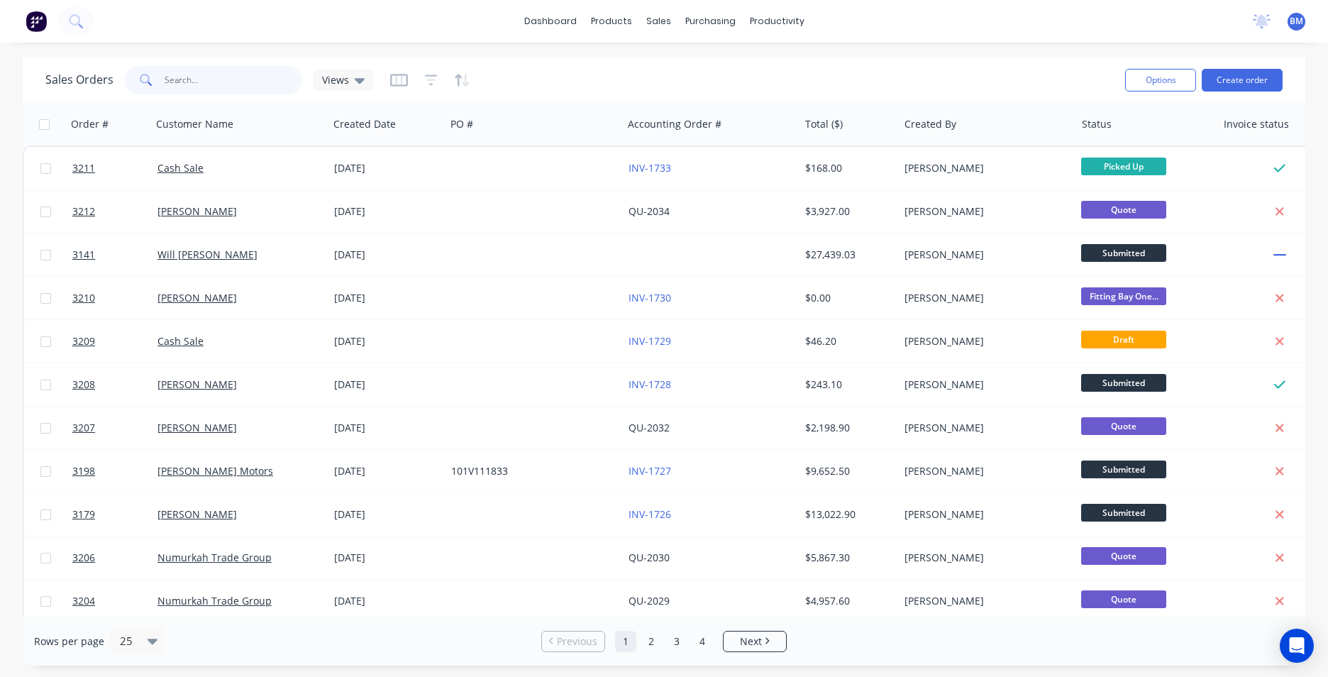
click at [187, 91] on input "text" at bounding box center [234, 80] width 138 height 28
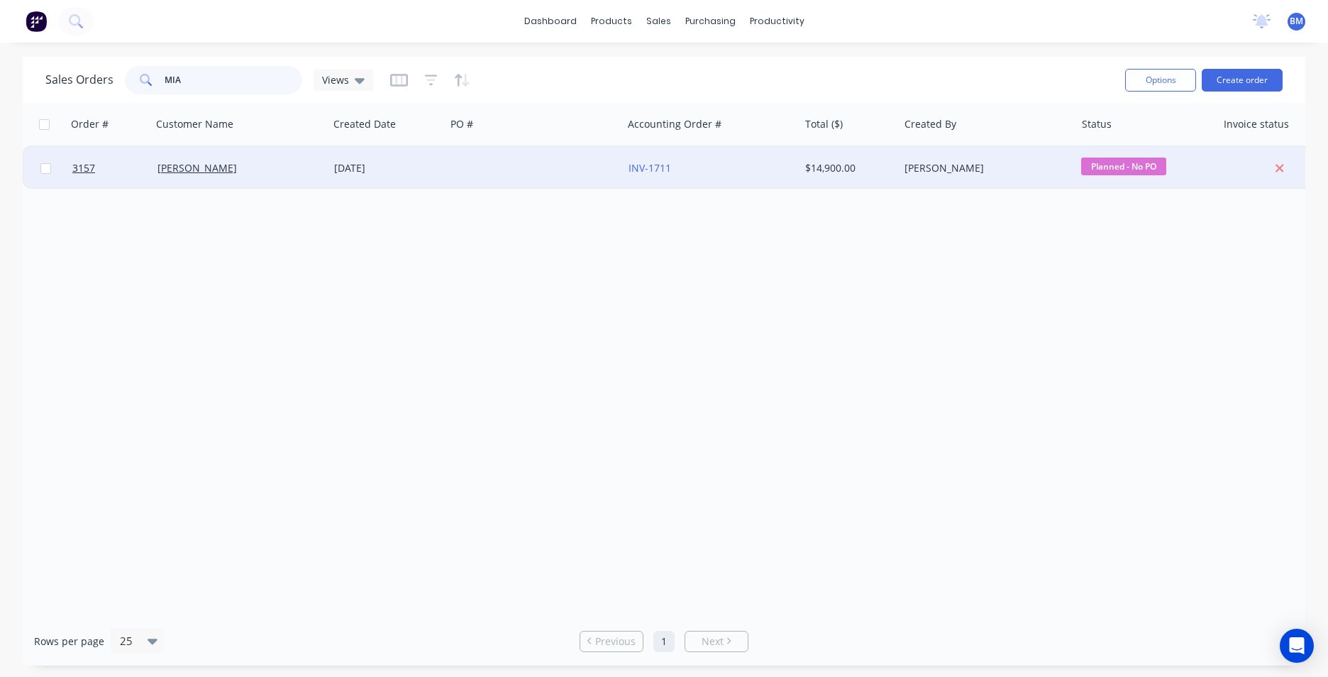
type input "MIA"
click at [187, 172] on div "[PERSON_NAME]" at bounding box center [237, 168] width 158 height 14
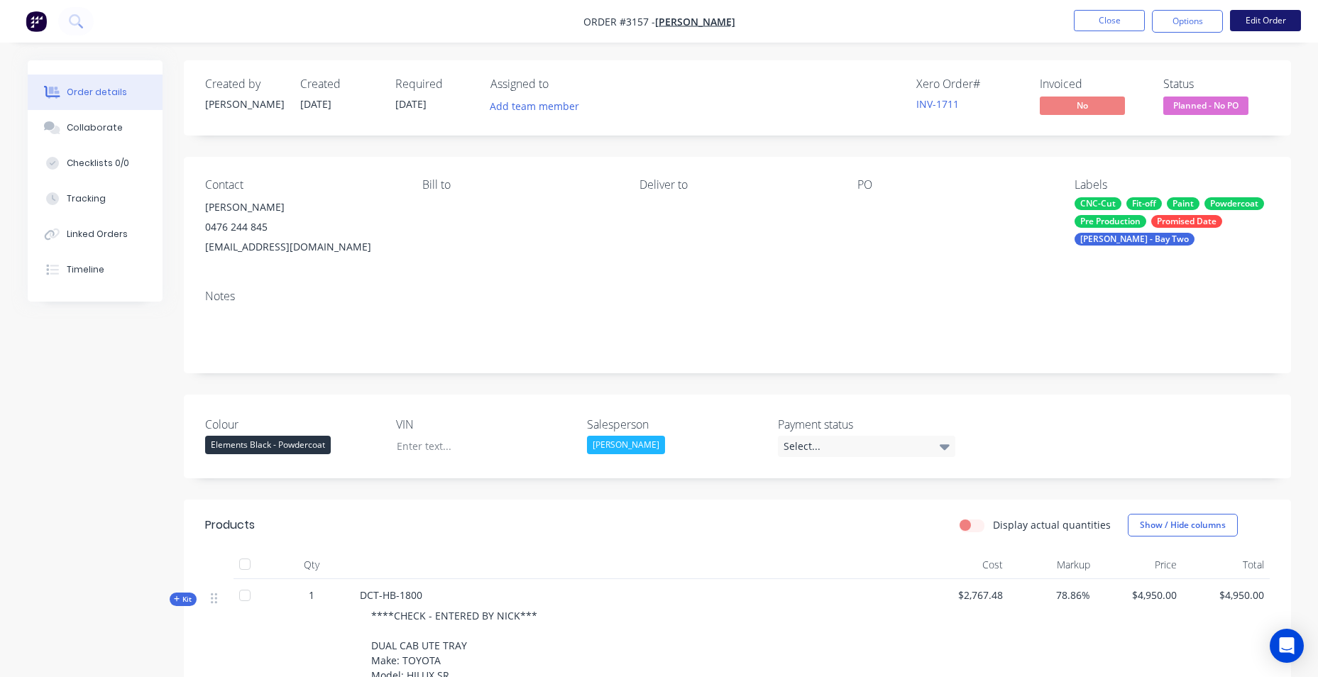
click at [1256, 25] on button "Edit Order" at bounding box center [1265, 20] width 71 height 21
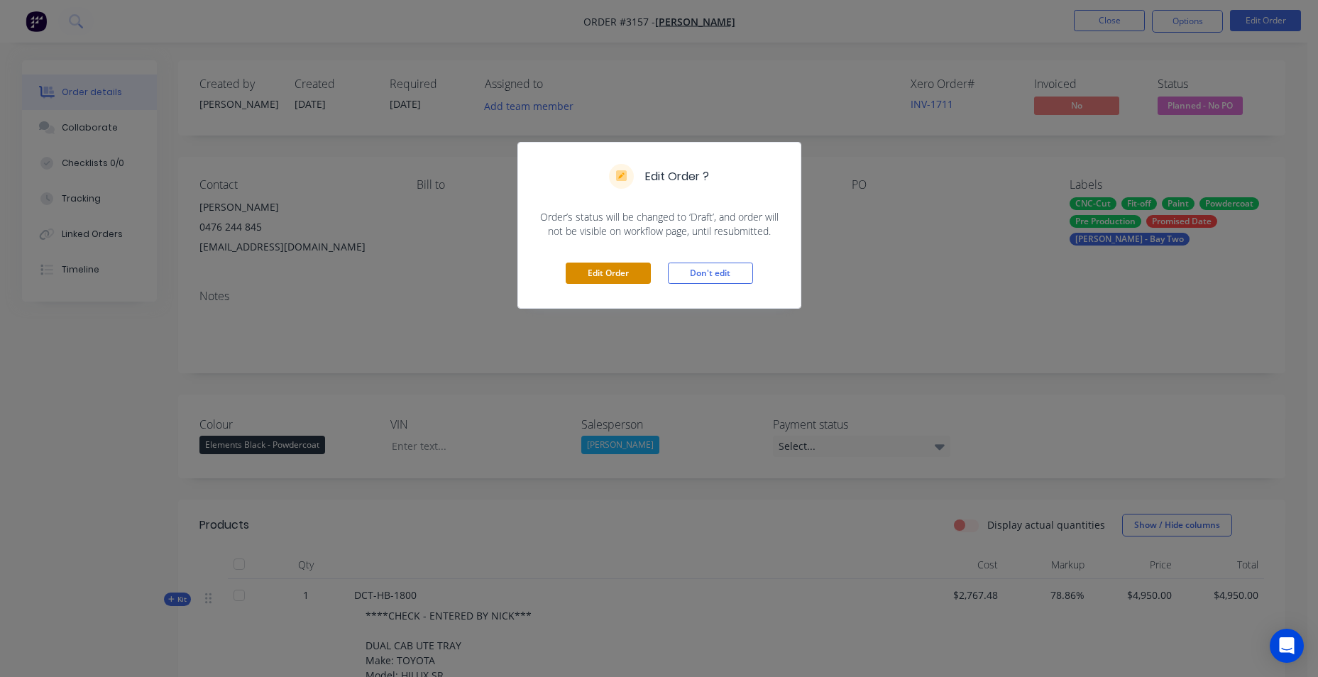
click at [621, 272] on button "Edit Order" at bounding box center [608, 273] width 85 height 21
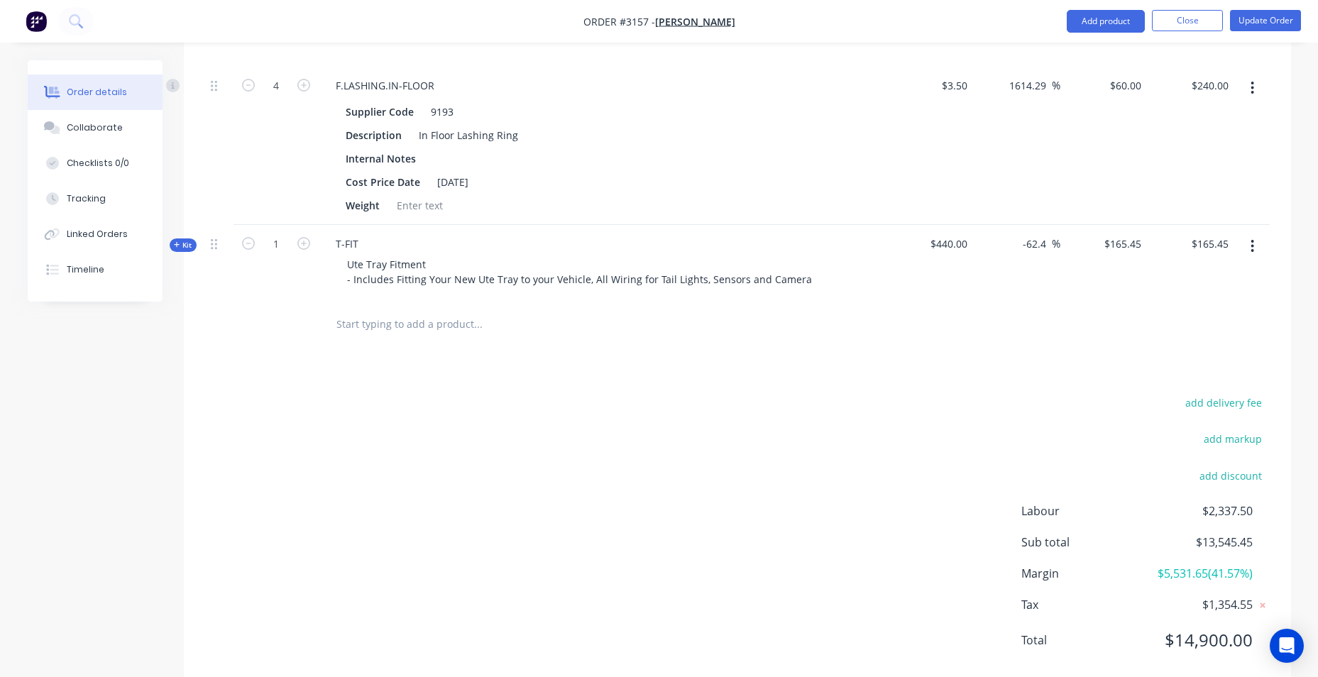
scroll to position [1668, 0]
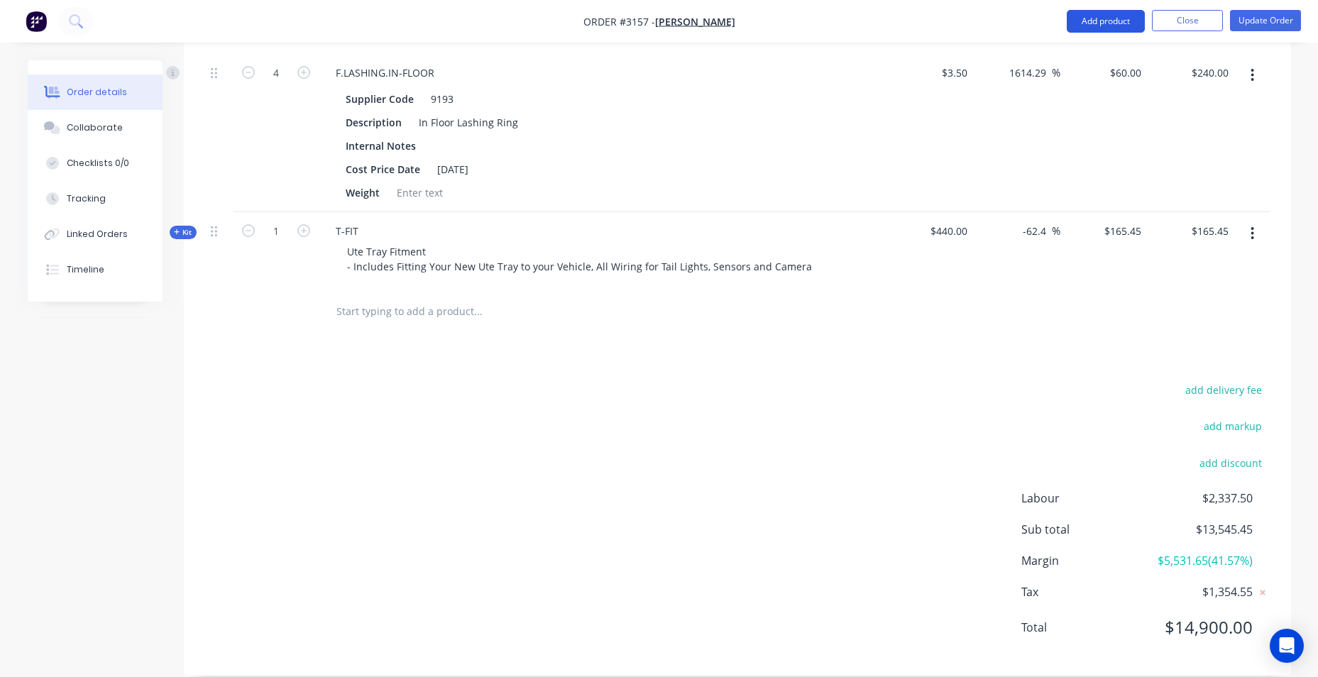
click at [1077, 17] on button "Add product" at bounding box center [1106, 21] width 78 height 23
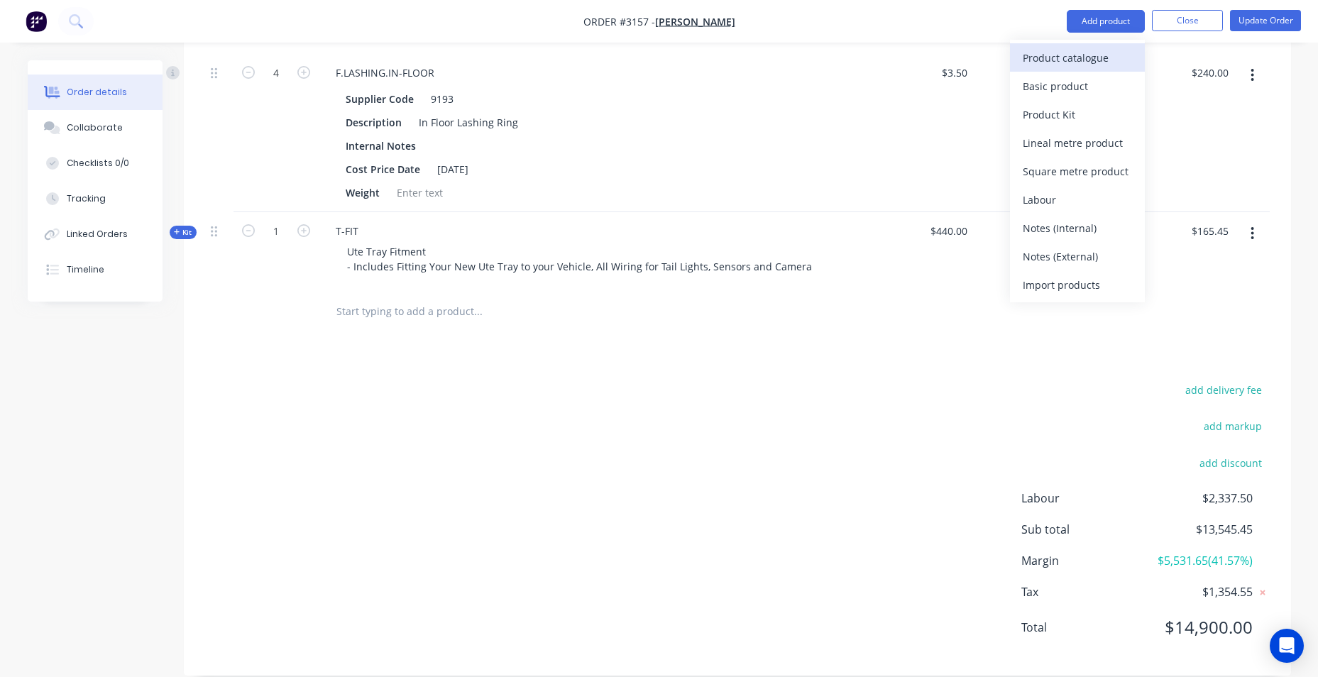
click at [1054, 57] on div "Product catalogue" at bounding box center [1077, 58] width 109 height 21
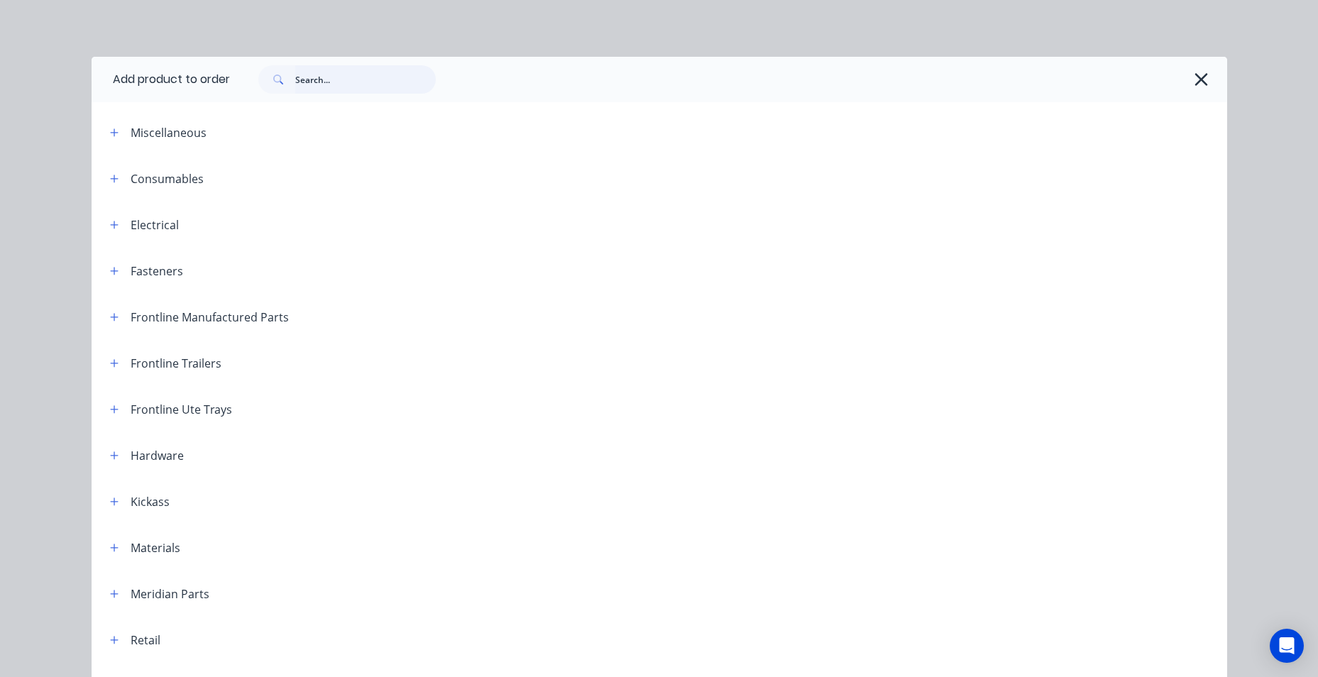
click at [385, 83] on input "text" at bounding box center [365, 79] width 140 height 28
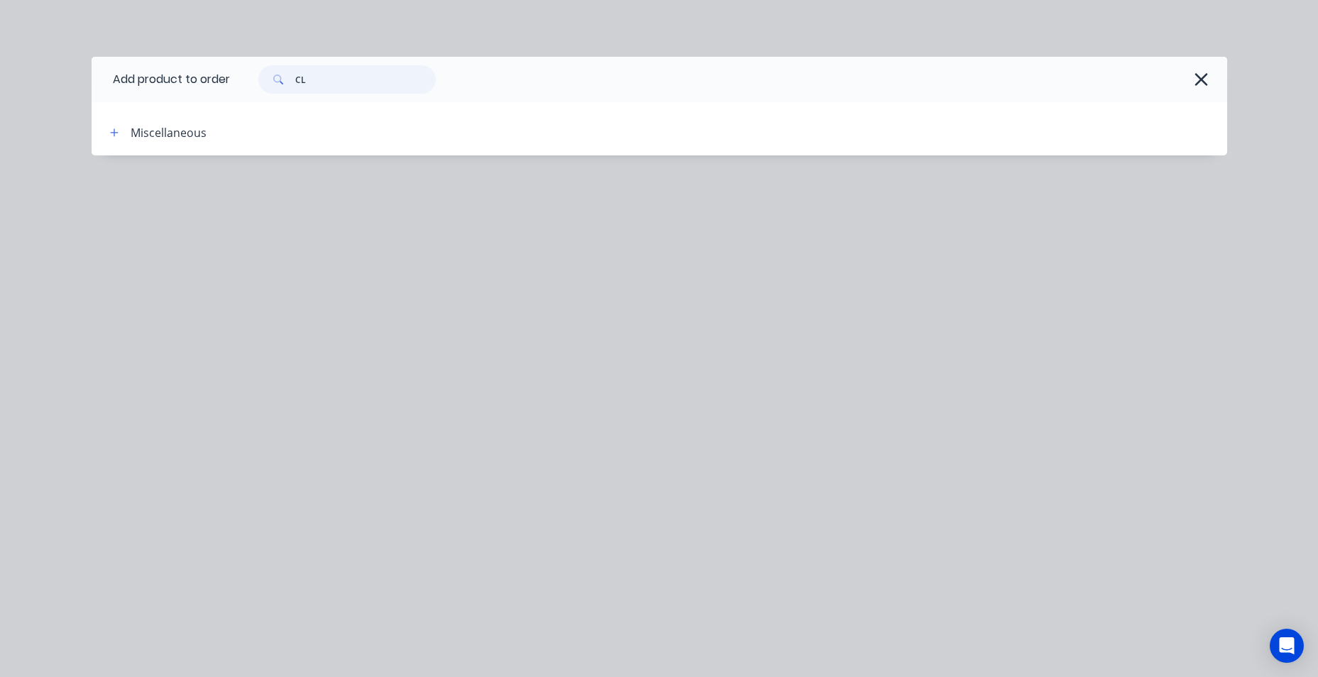
type input "C"
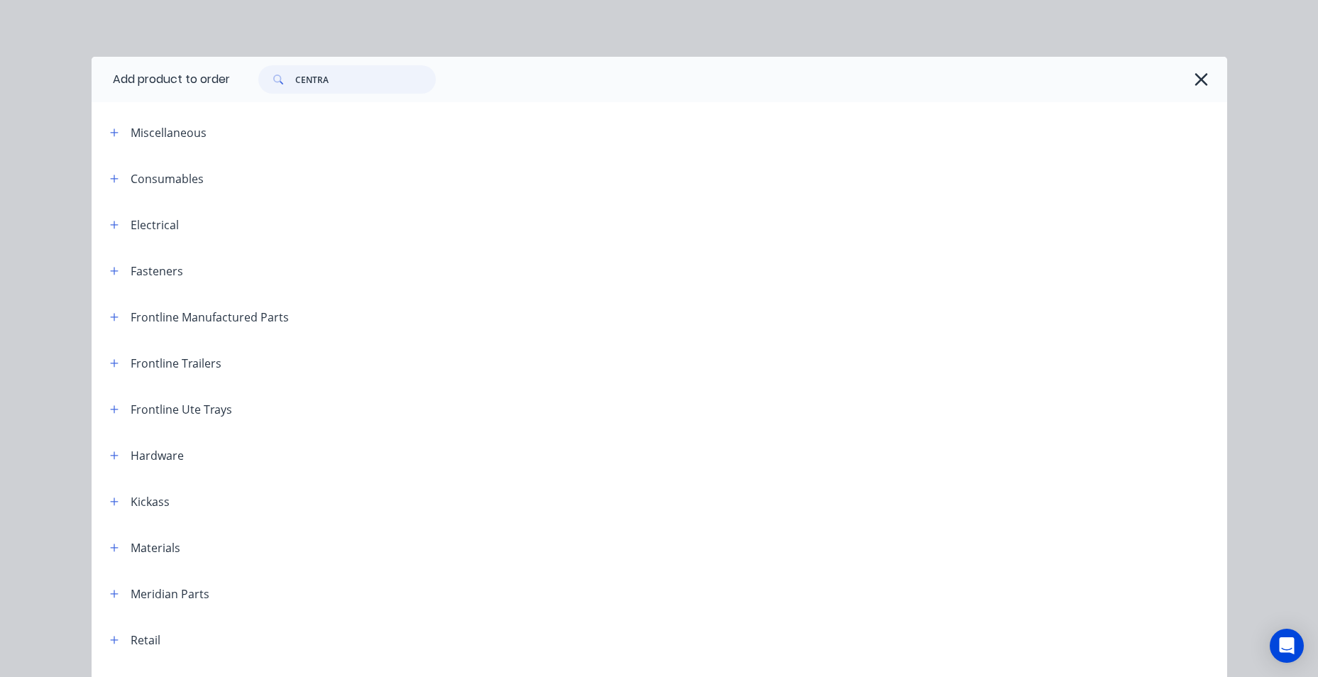
type input "CENTRAL"
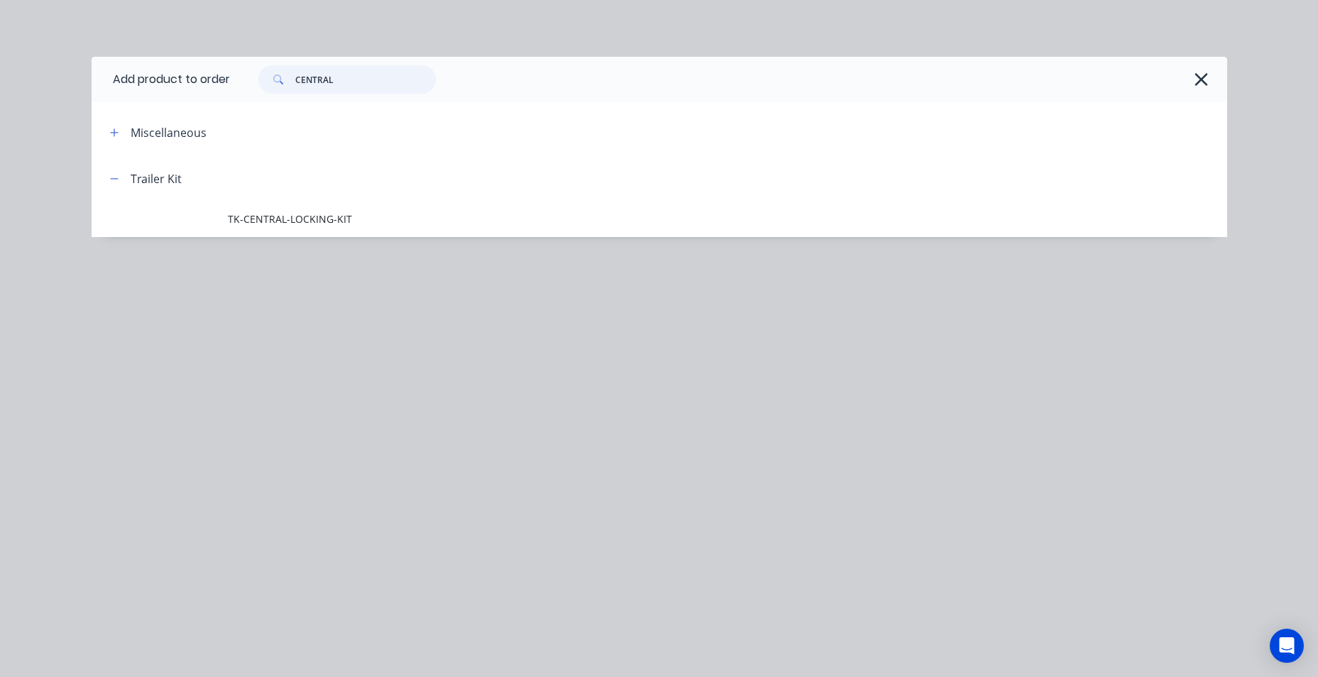
drag, startPoint x: 385, startPoint y: 83, endPoint x: 276, endPoint y: 78, distance: 109.4
click at [276, 78] on div "CENTRAL" at bounding box center [346, 79] width 177 height 28
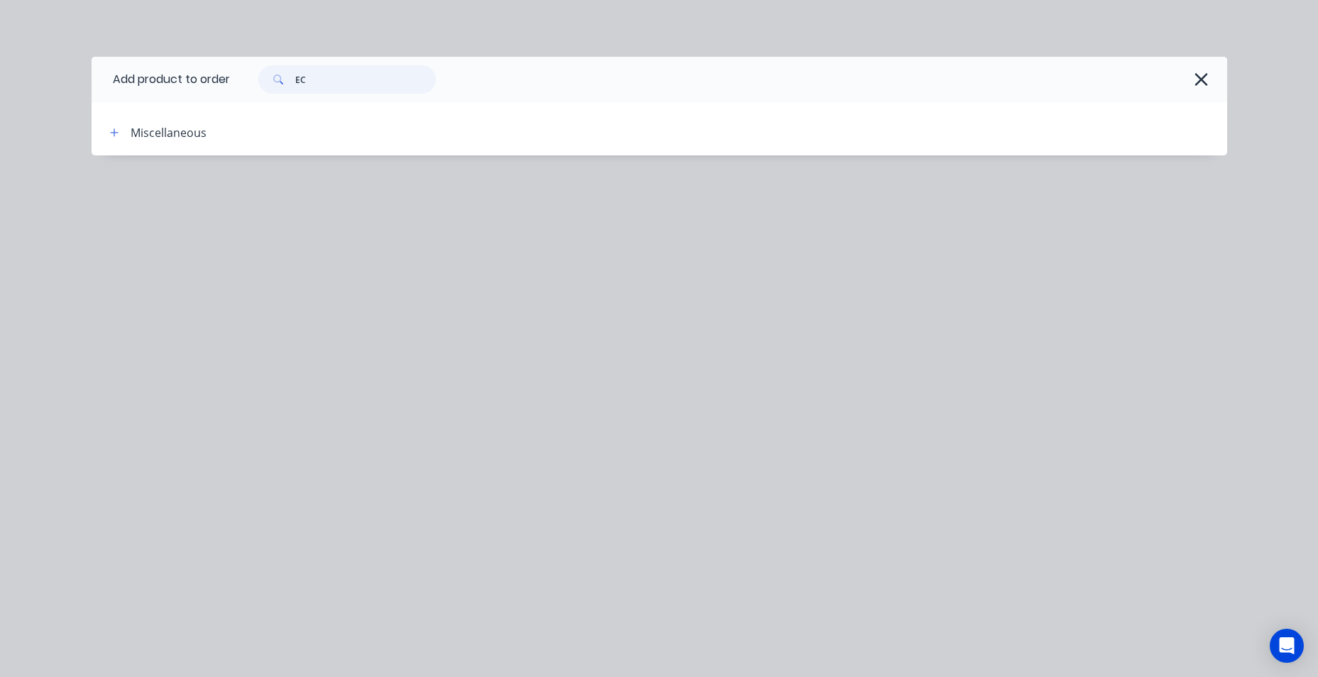
type input "E"
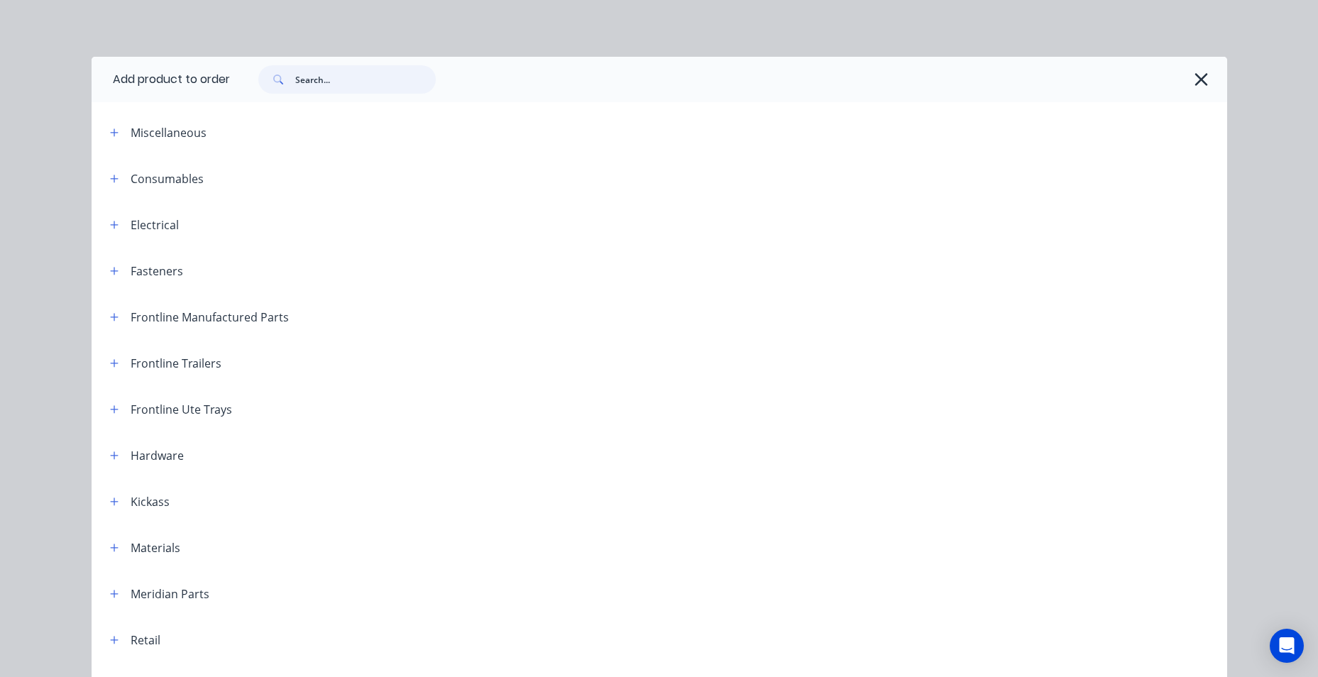
click at [298, 82] on input "text" at bounding box center [365, 79] width 140 height 28
type input "W"
click at [319, 82] on input "text" at bounding box center [365, 79] width 140 height 28
click at [322, 78] on input "text" at bounding box center [365, 79] width 140 height 28
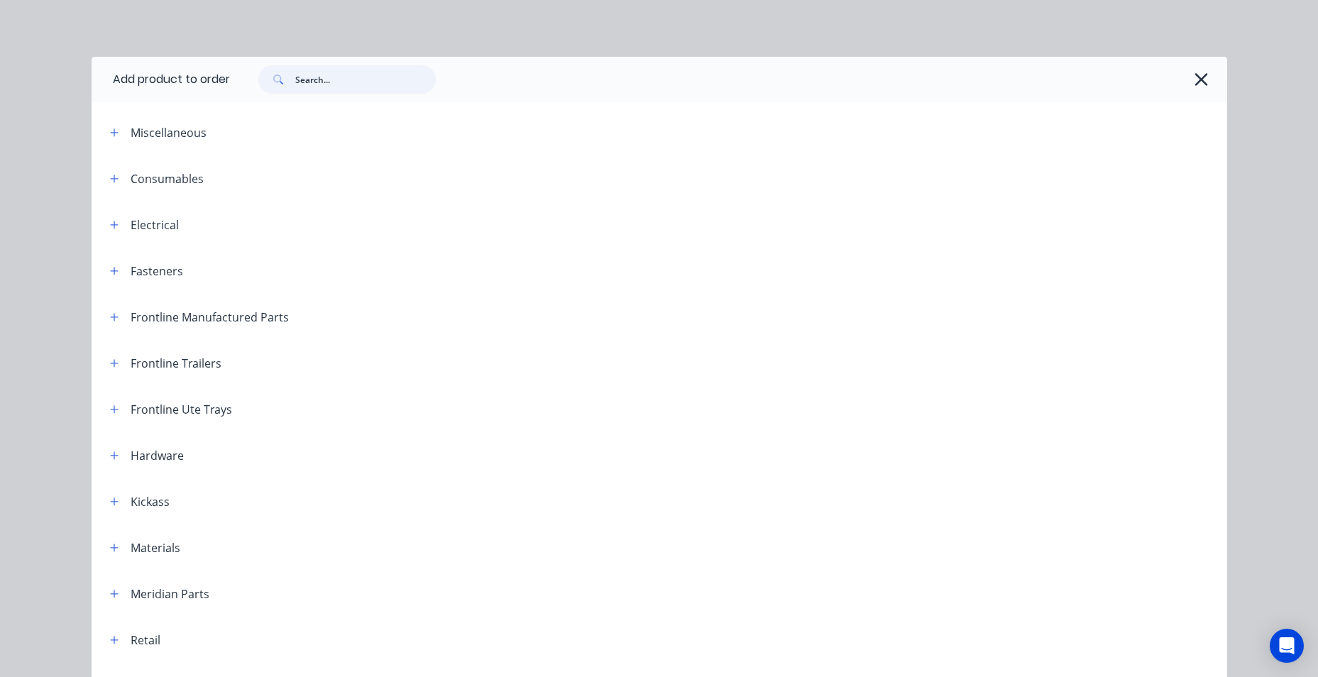
click at [395, 84] on input "text" at bounding box center [365, 79] width 140 height 28
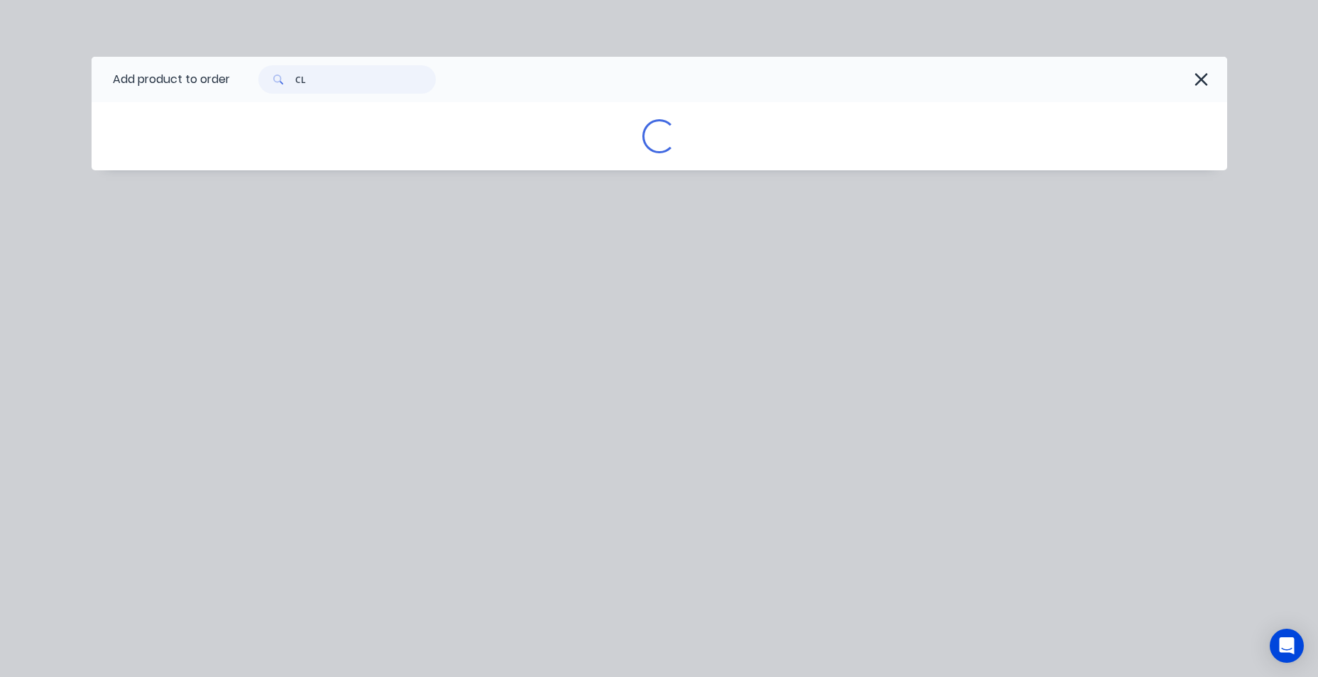
type input "CL"
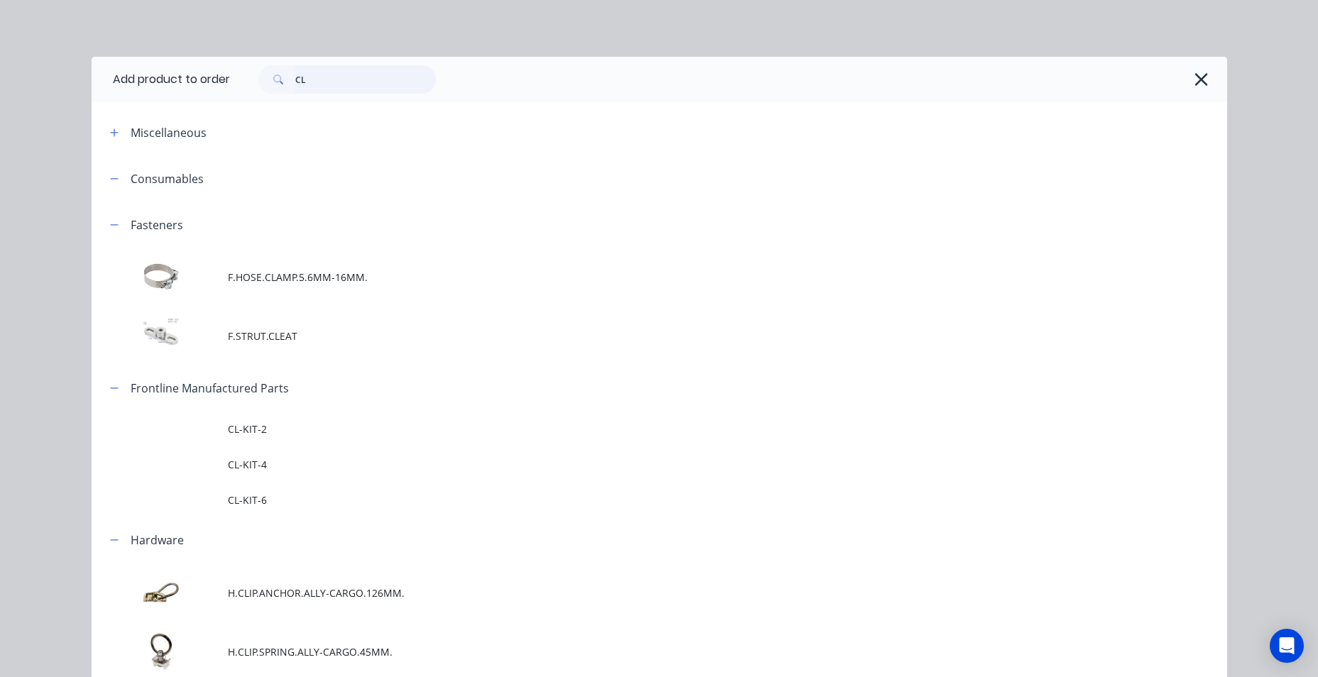
click at [322, 84] on input "CL" at bounding box center [365, 79] width 140 height 28
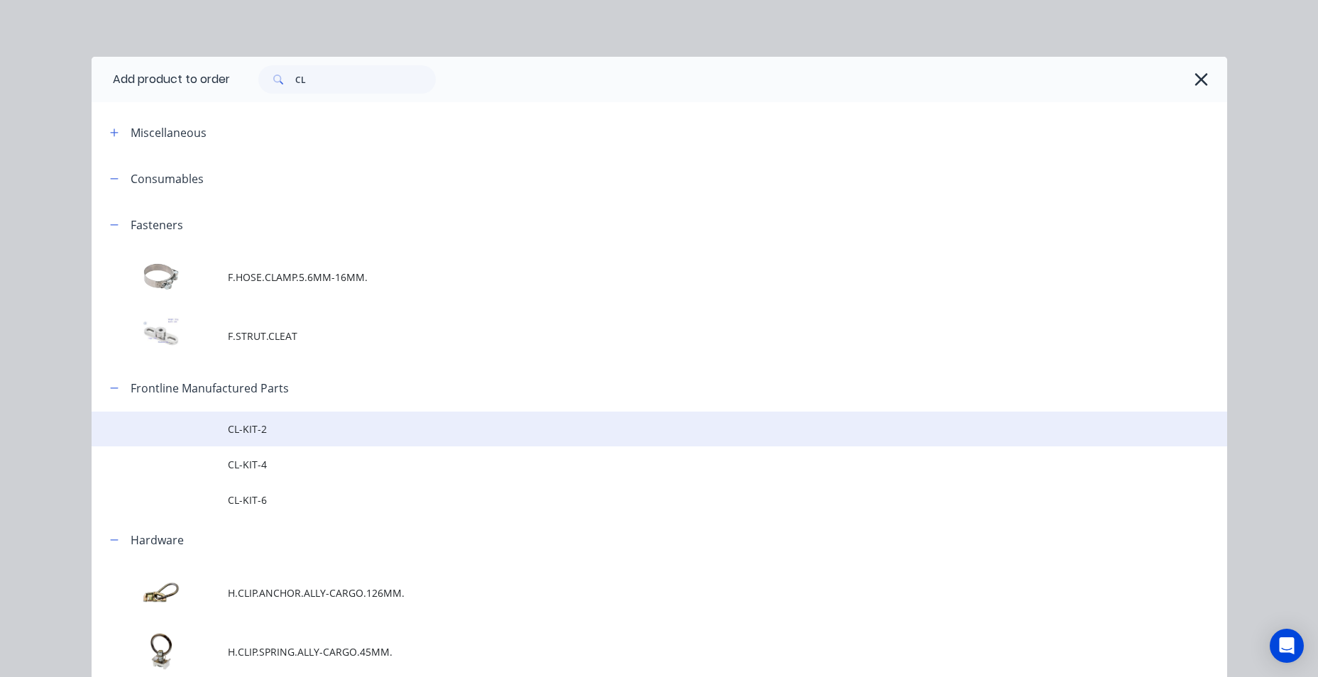
click at [290, 436] on span "CL-KIT-2" at bounding box center [627, 428] width 799 height 15
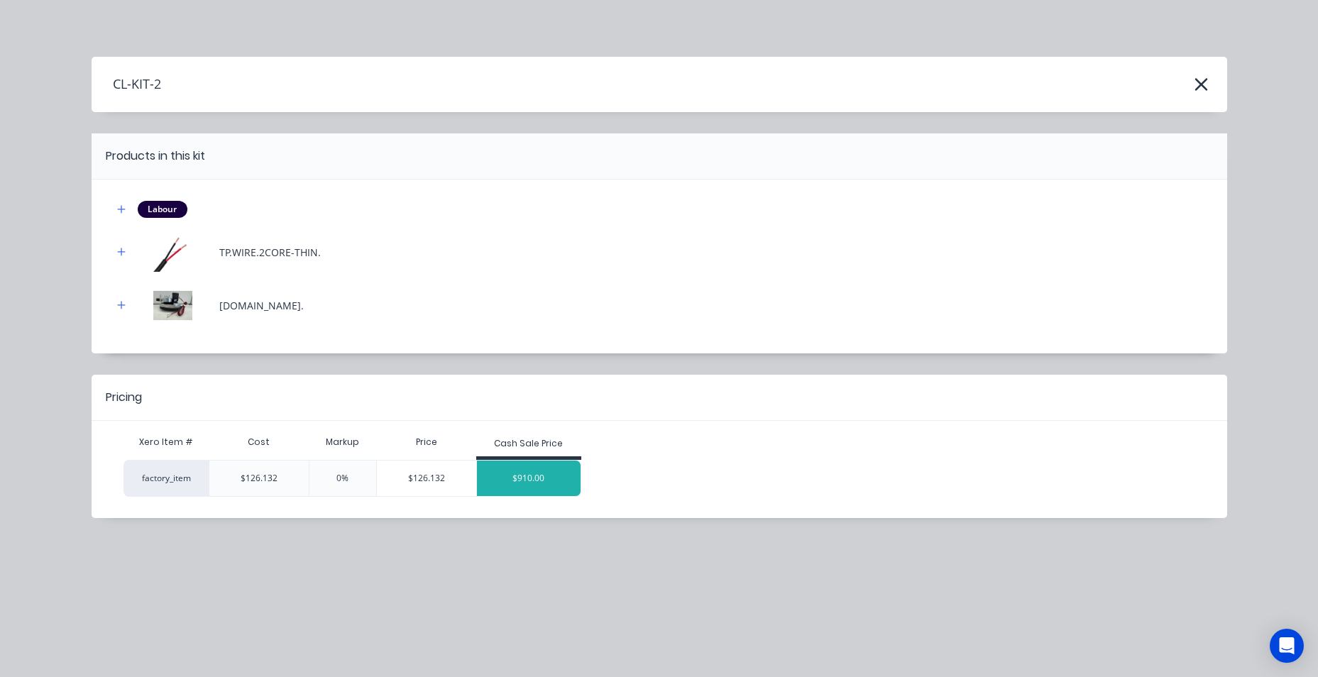
click at [485, 476] on div "$910.00" at bounding box center [529, 478] width 104 height 35
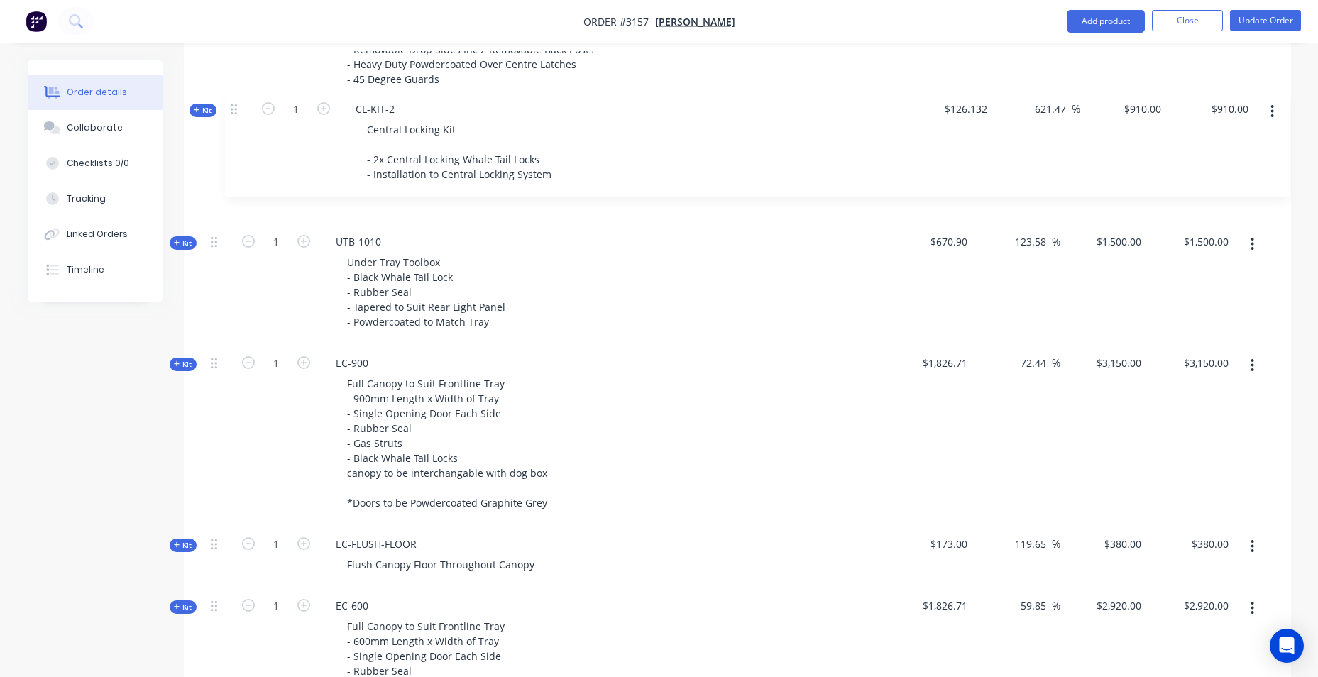
scroll to position [871, 0]
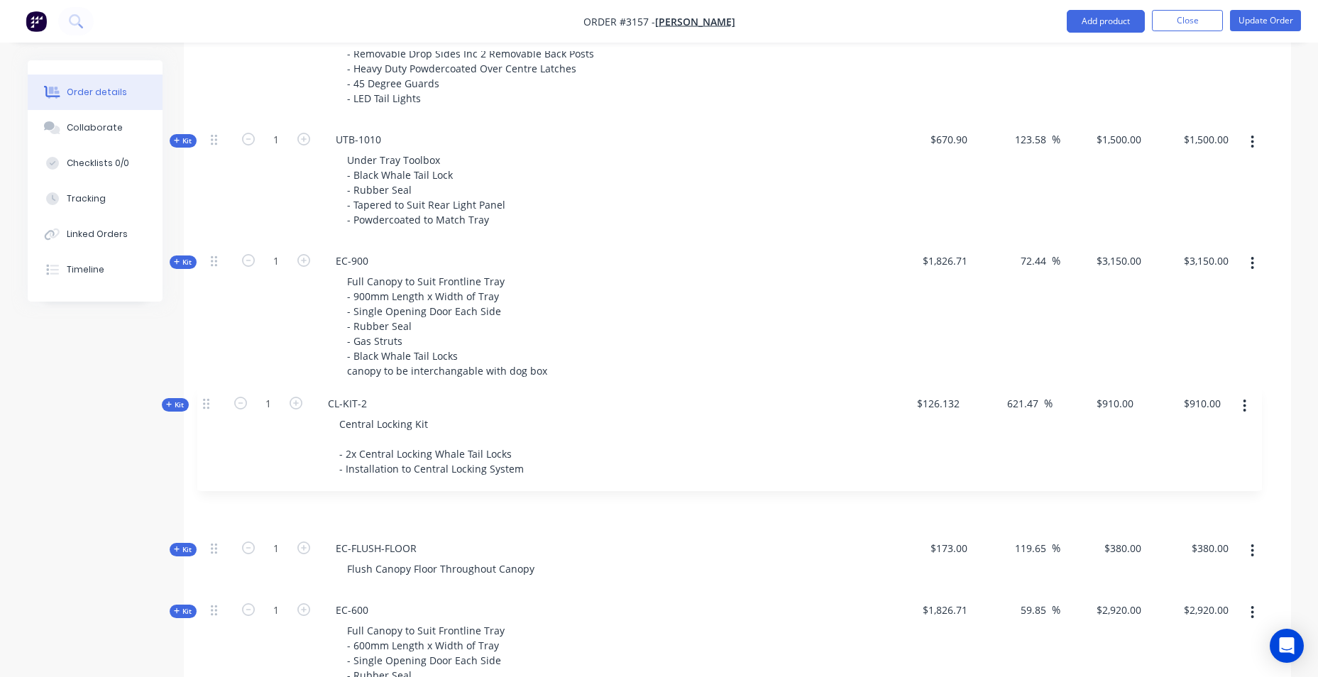
drag, startPoint x: 214, startPoint y: 253, endPoint x: 206, endPoint y: 401, distance: 147.8
click at [206, 401] on div "Kit 1 DCT-HB-1800 ****CHECK - ENTERED BY NICK*** DUAL CAB UTE TRAY Make: TOYOTA…" at bounding box center [737, 462] width 1064 height 1462
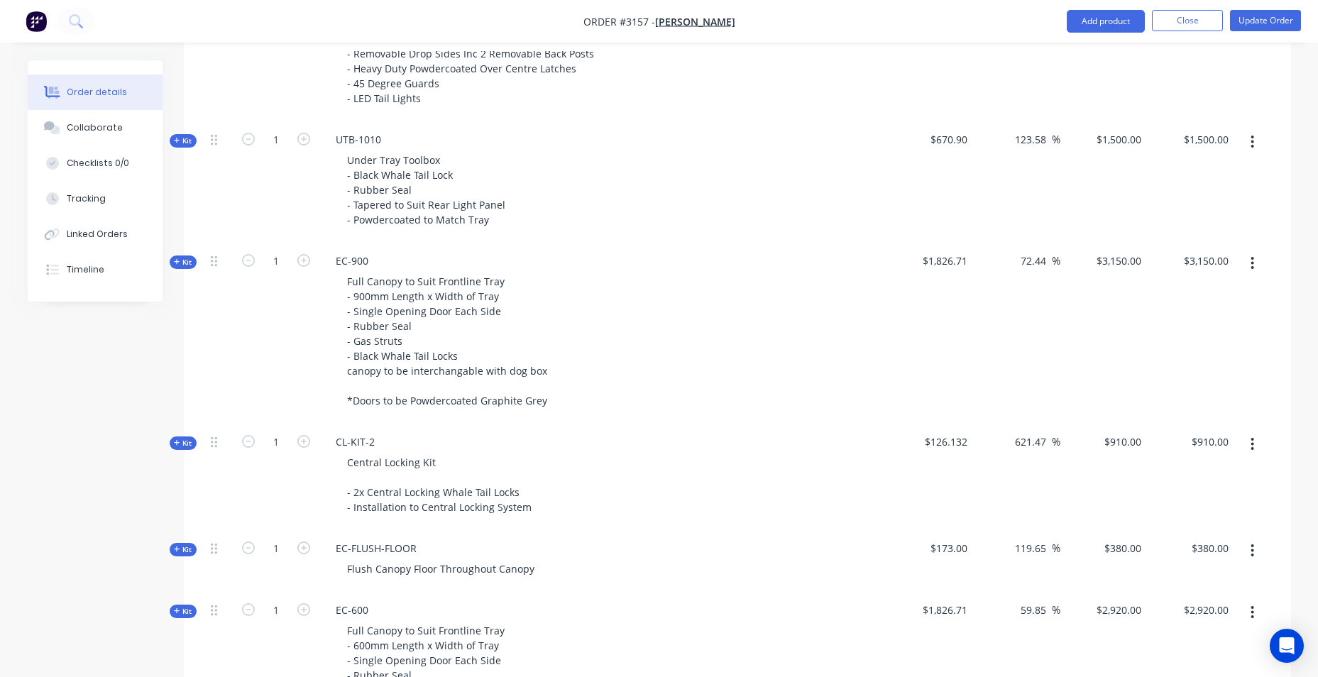
click at [238, 358] on div "1" at bounding box center [275, 332] width 85 height 181
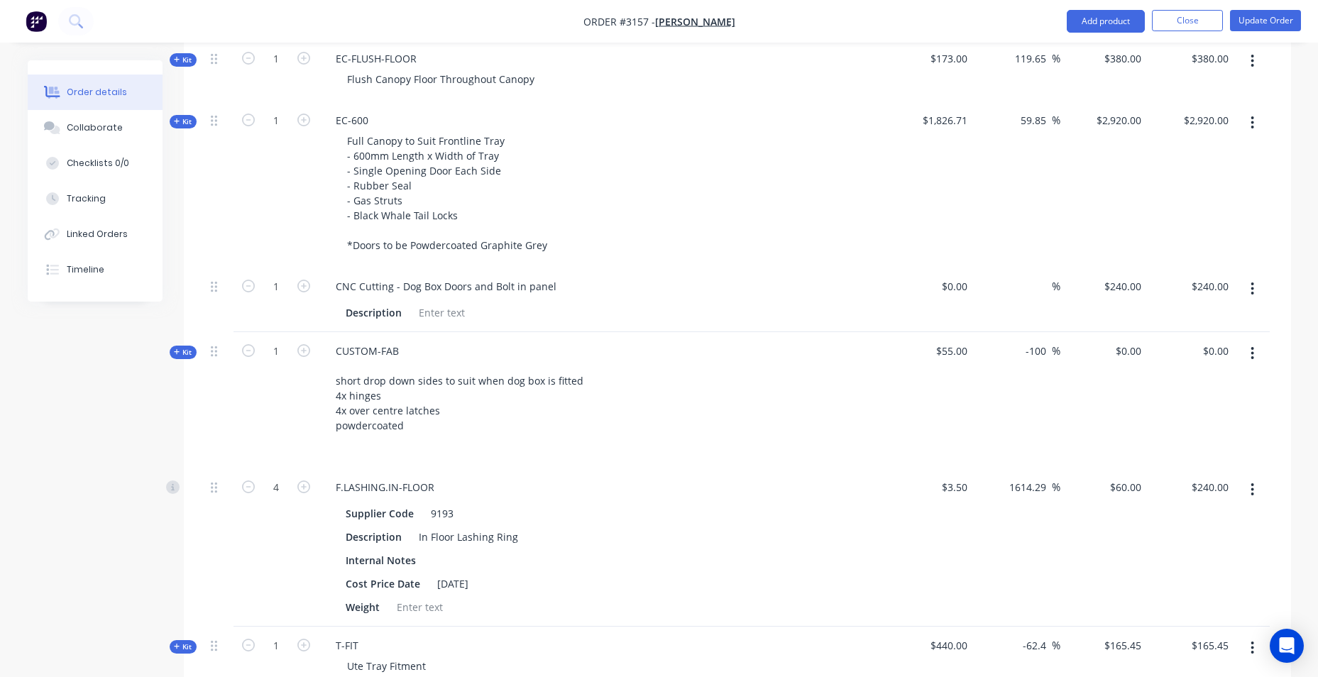
scroll to position [1509, 0]
